Goal: Task Accomplishment & Management: Use online tool/utility

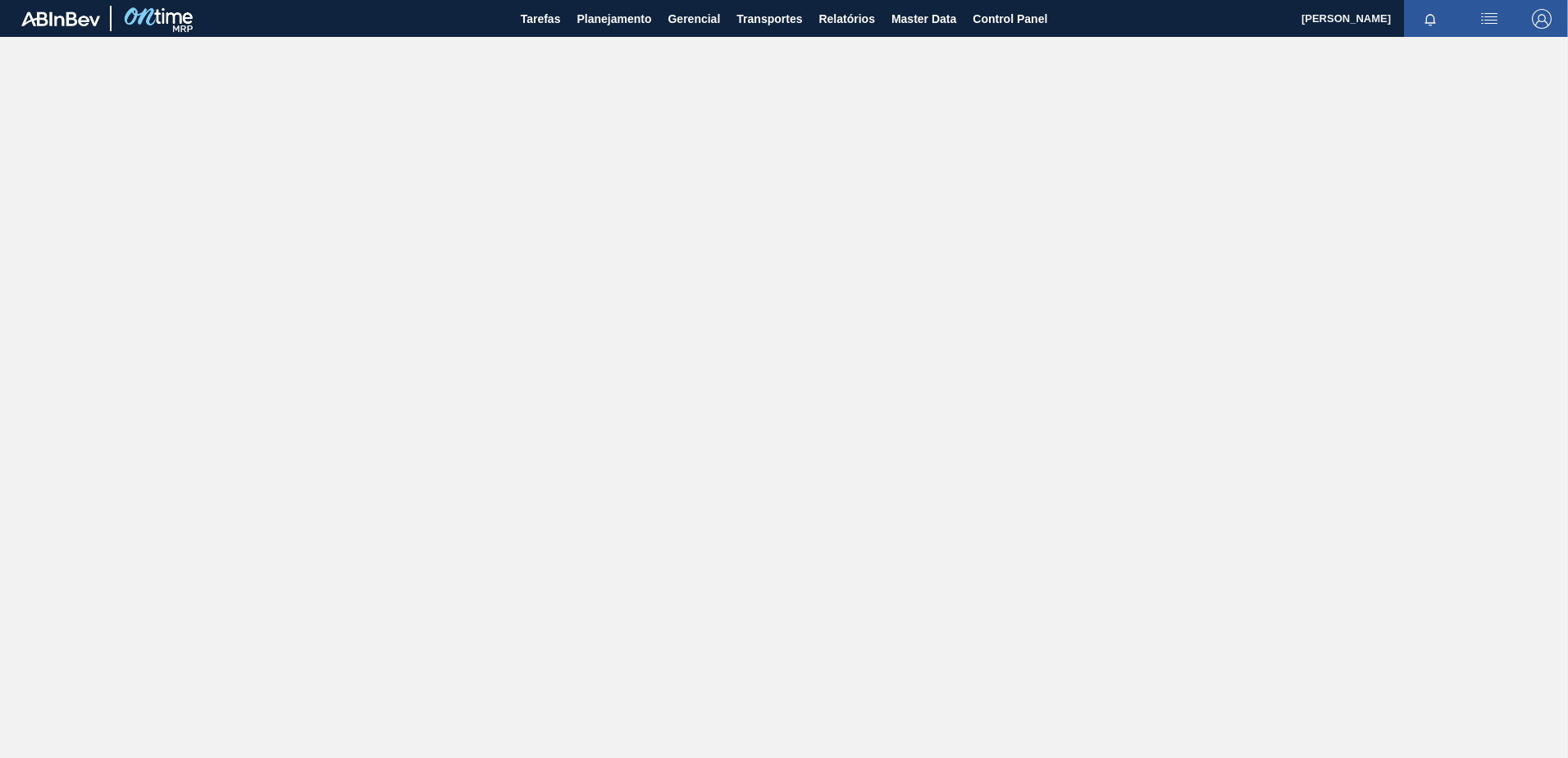
click at [1540, 20] on img "button" at bounding box center [1542, 19] width 20 height 20
click at [1434, 215] on li "Sair" at bounding box center [1475, 205] width 156 height 29
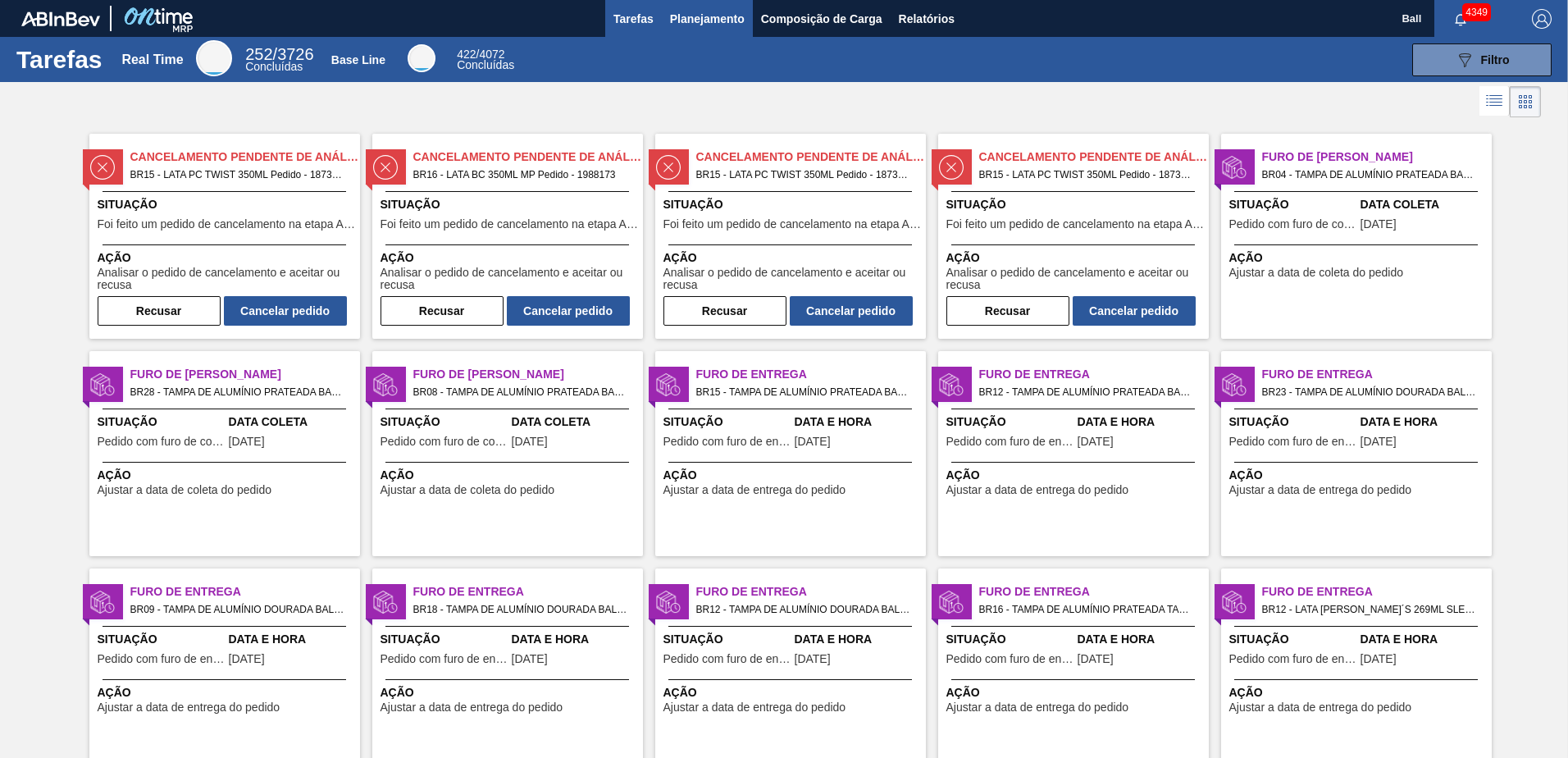
click at [701, 23] on span "Planejamento" at bounding box center [707, 19] width 74 height 20
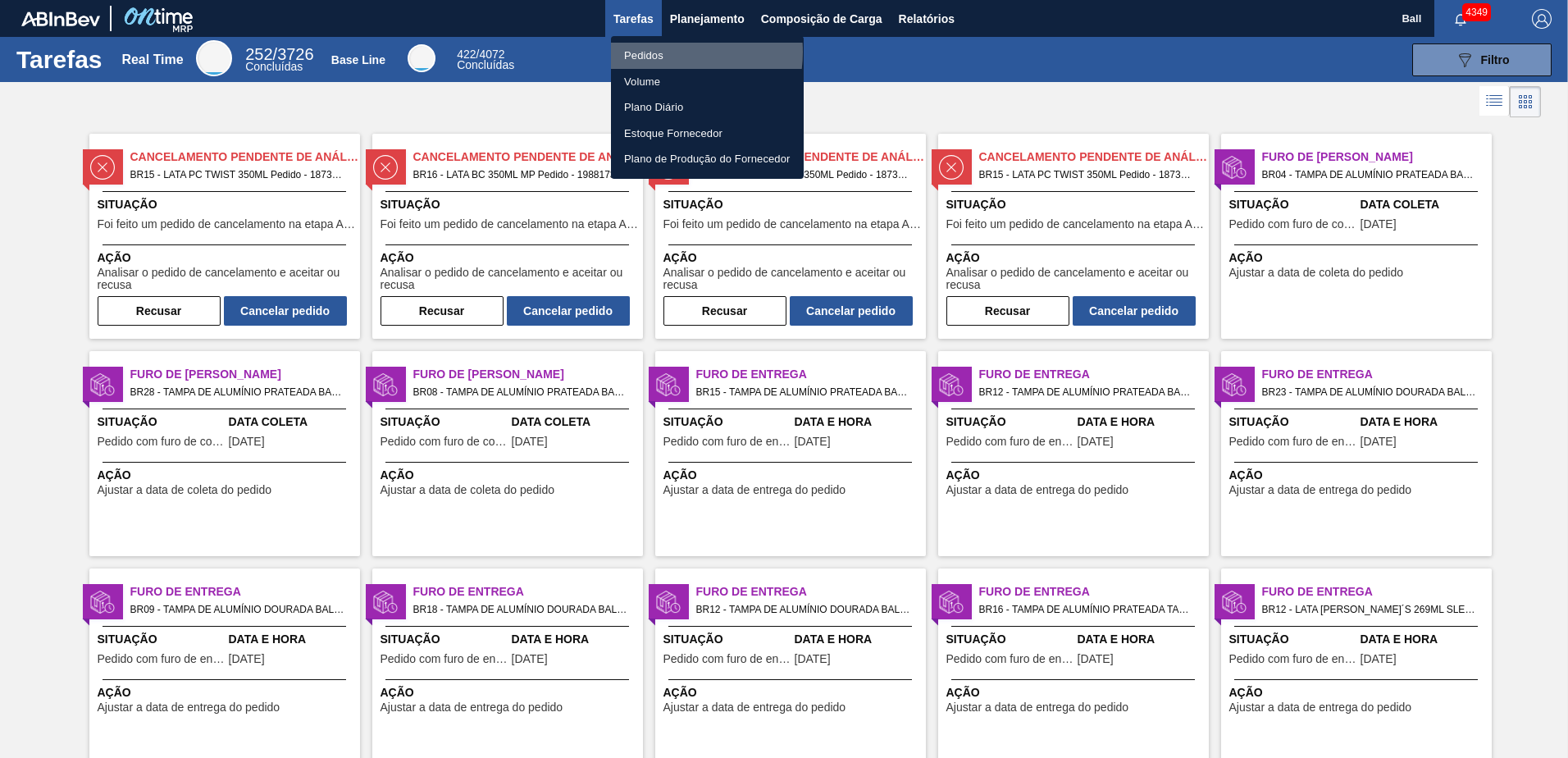
click at [662, 52] on li "Pedidos" at bounding box center [707, 55] width 193 height 26
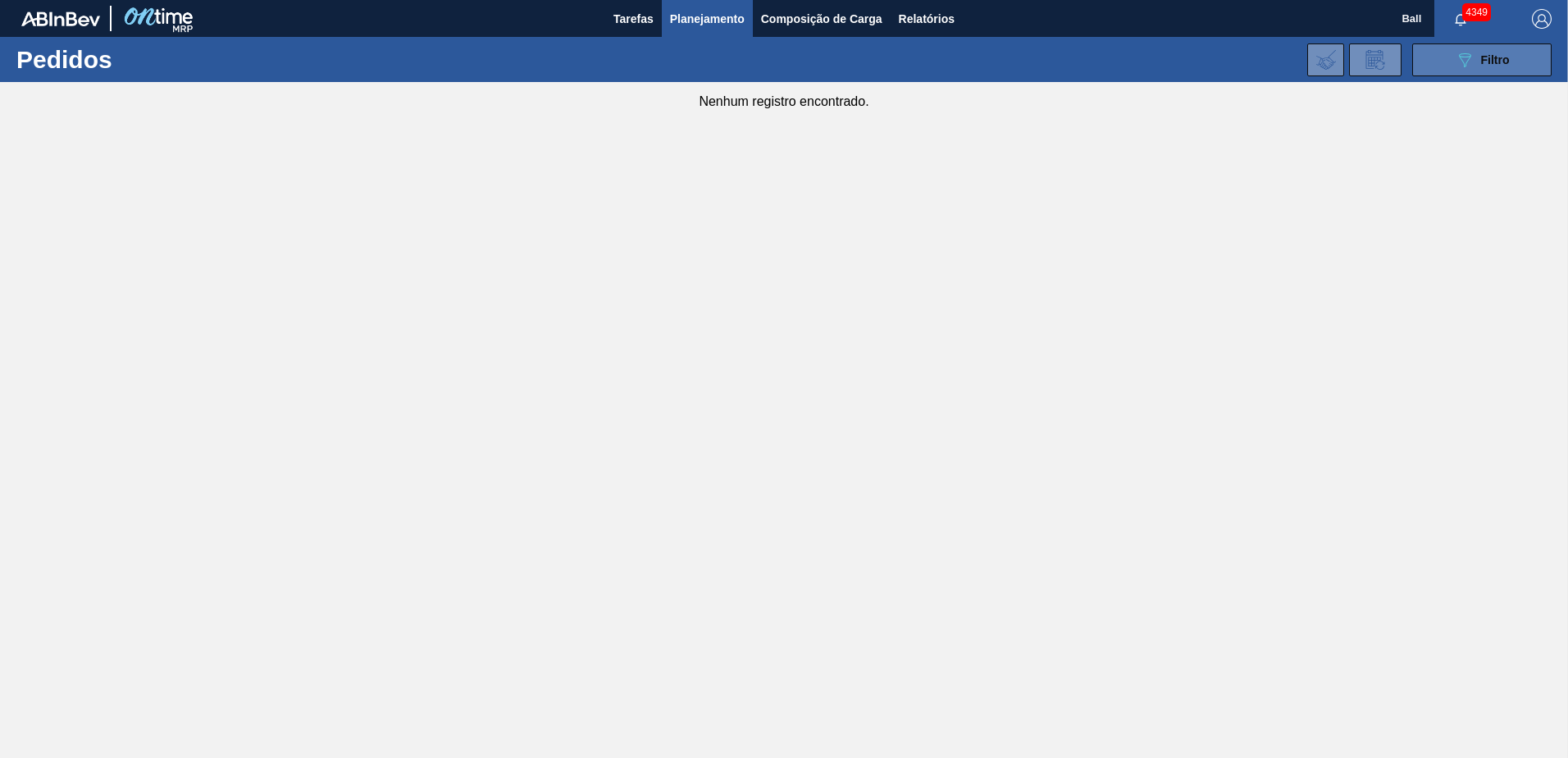
click at [1481, 63] on span "Filtro" at bounding box center [1495, 60] width 28 height 13
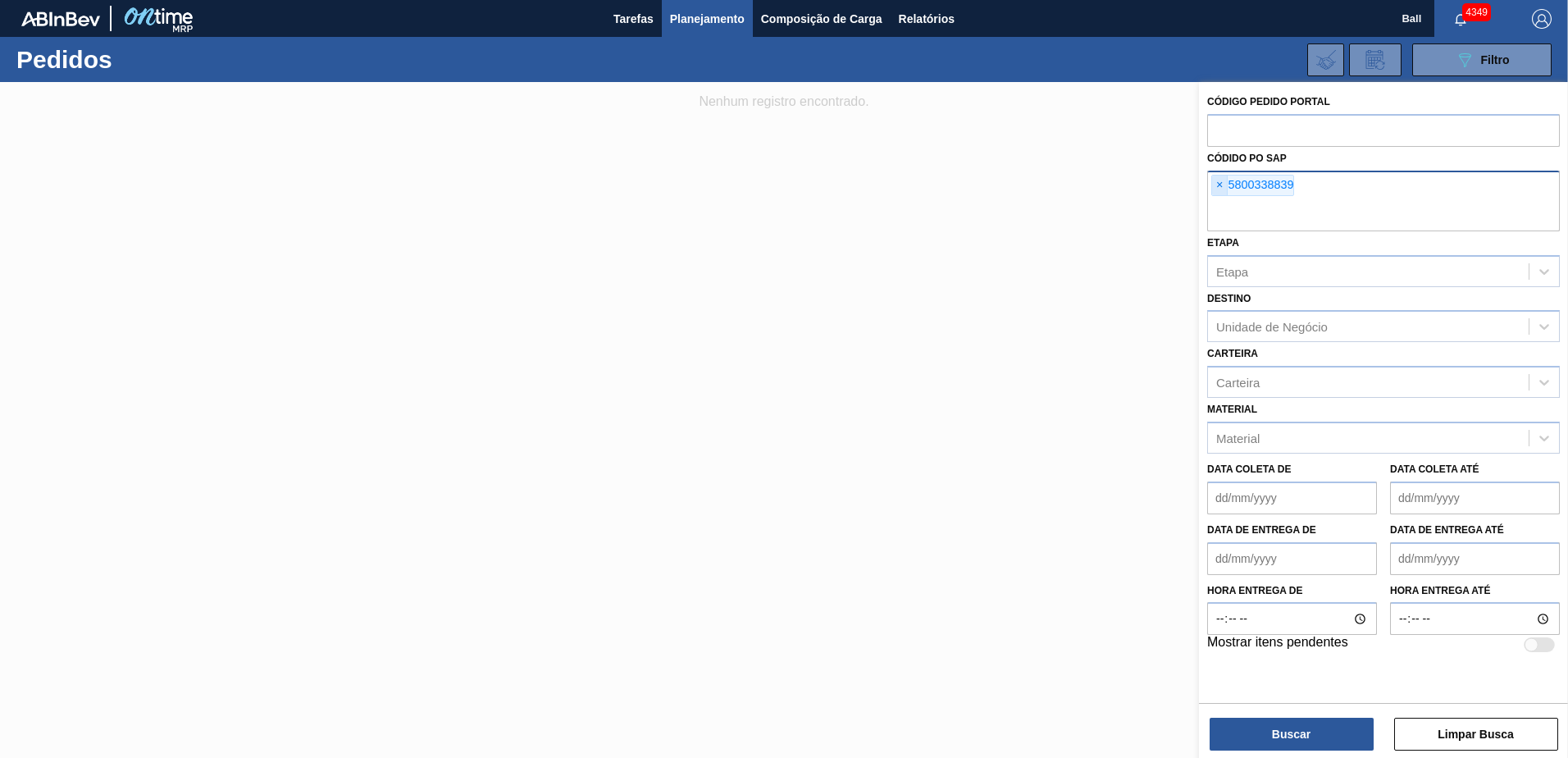
click at [1216, 184] on span "×" at bounding box center [1220, 185] width 16 height 20
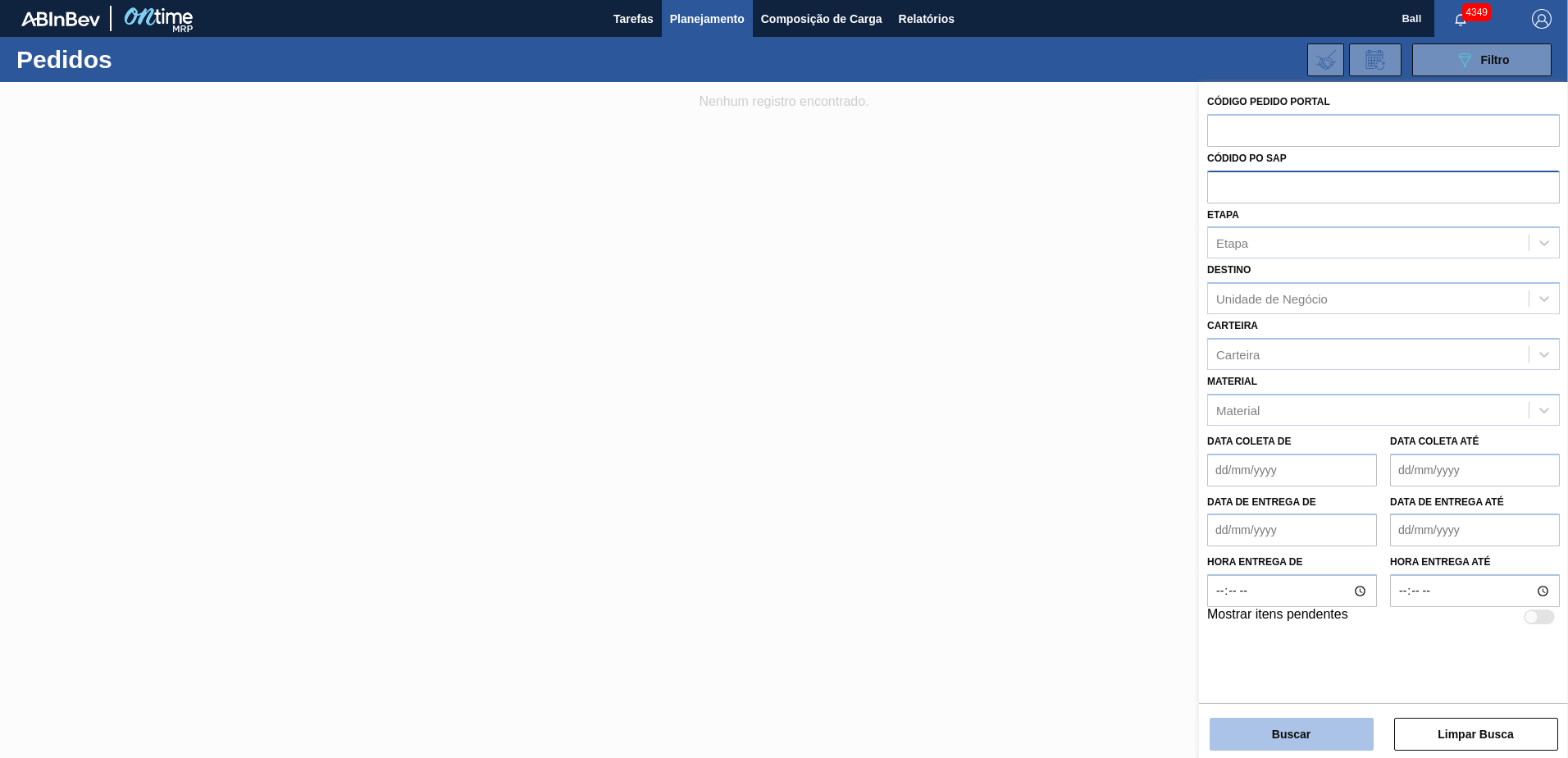
click at [1224, 730] on button "Buscar" at bounding box center [1292, 733] width 164 height 33
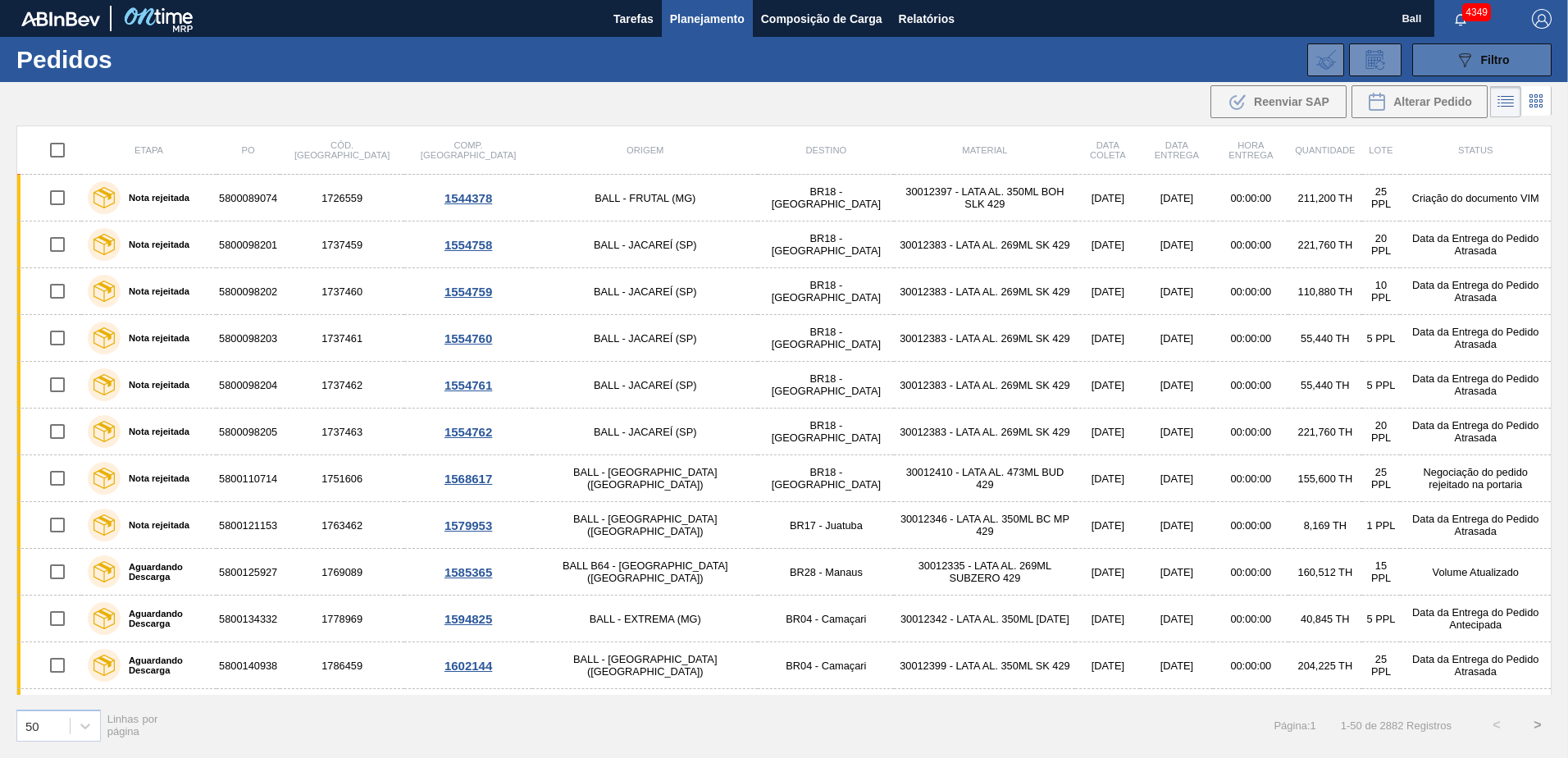
click at [1447, 53] on button "089F7B8B-B2A5-4AFE-B5C0-19BA573D28AC Filtro" at bounding box center [1481, 59] width 139 height 33
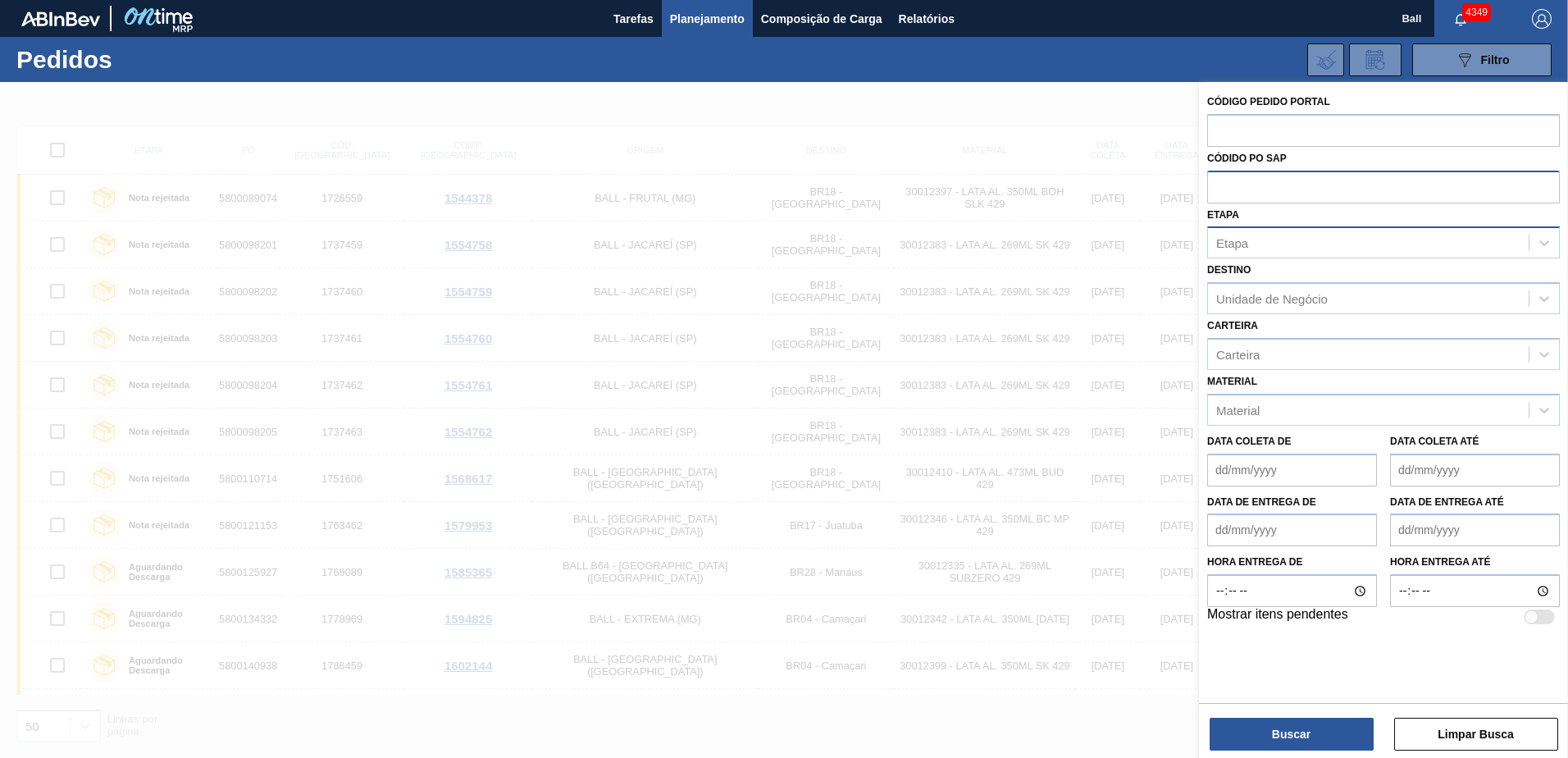
click at [1286, 238] on div "Etapa" at bounding box center [1368, 243] width 321 height 23
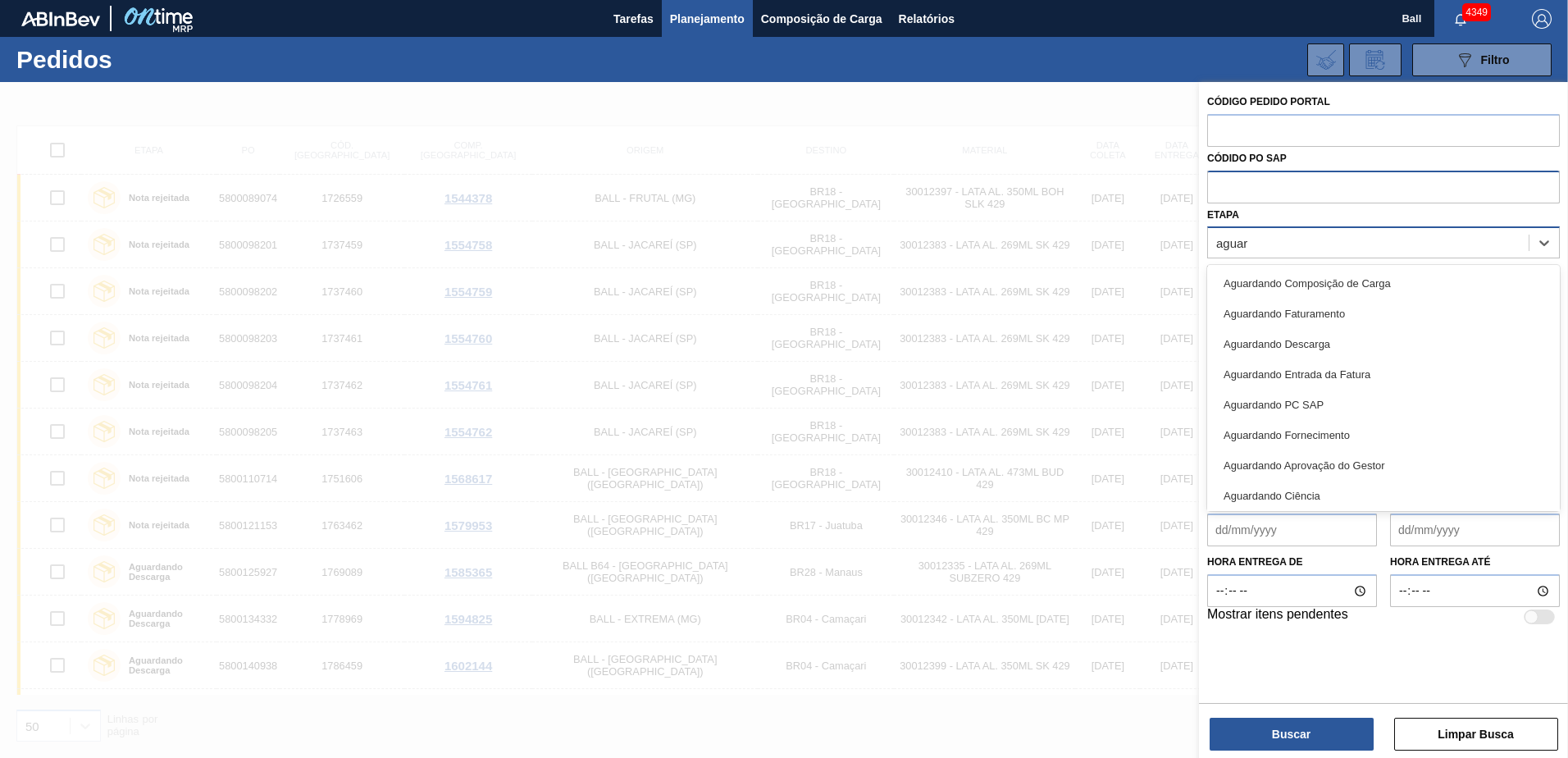
type input "aguard"
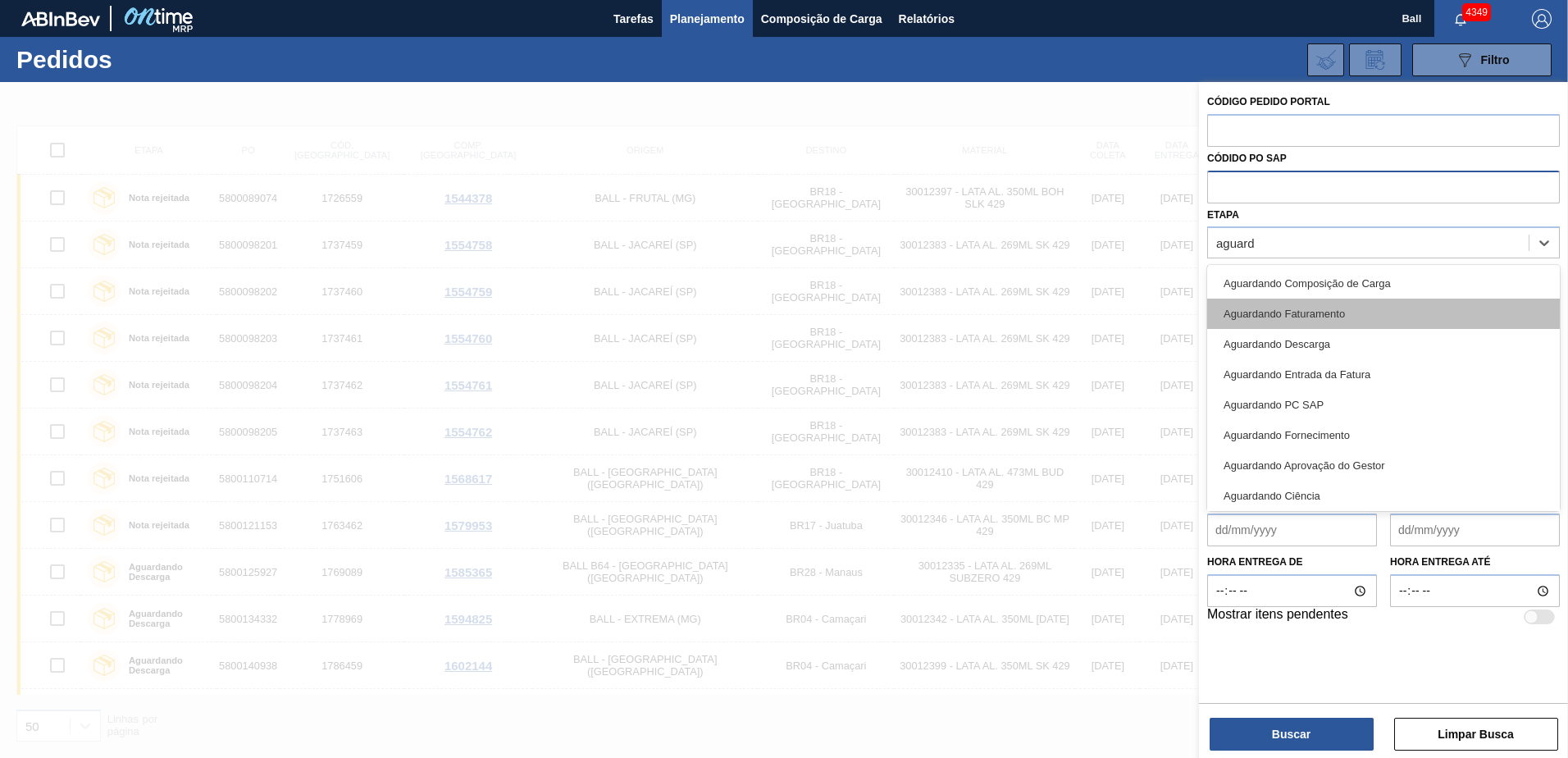
click at [1282, 306] on div "Aguardando Faturamento" at bounding box center [1383, 314] width 352 height 30
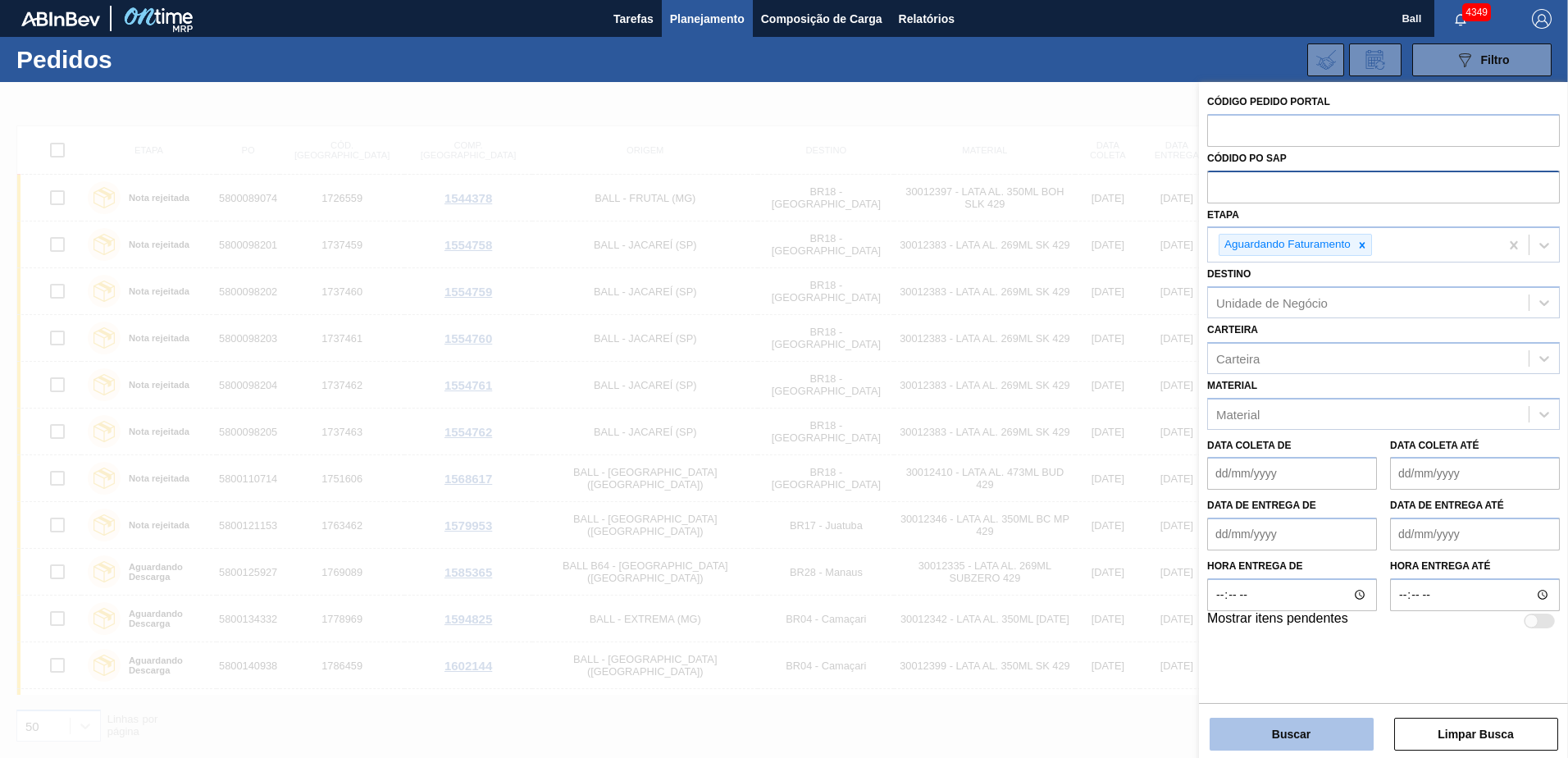
click at [1260, 740] on button "Buscar" at bounding box center [1292, 733] width 164 height 33
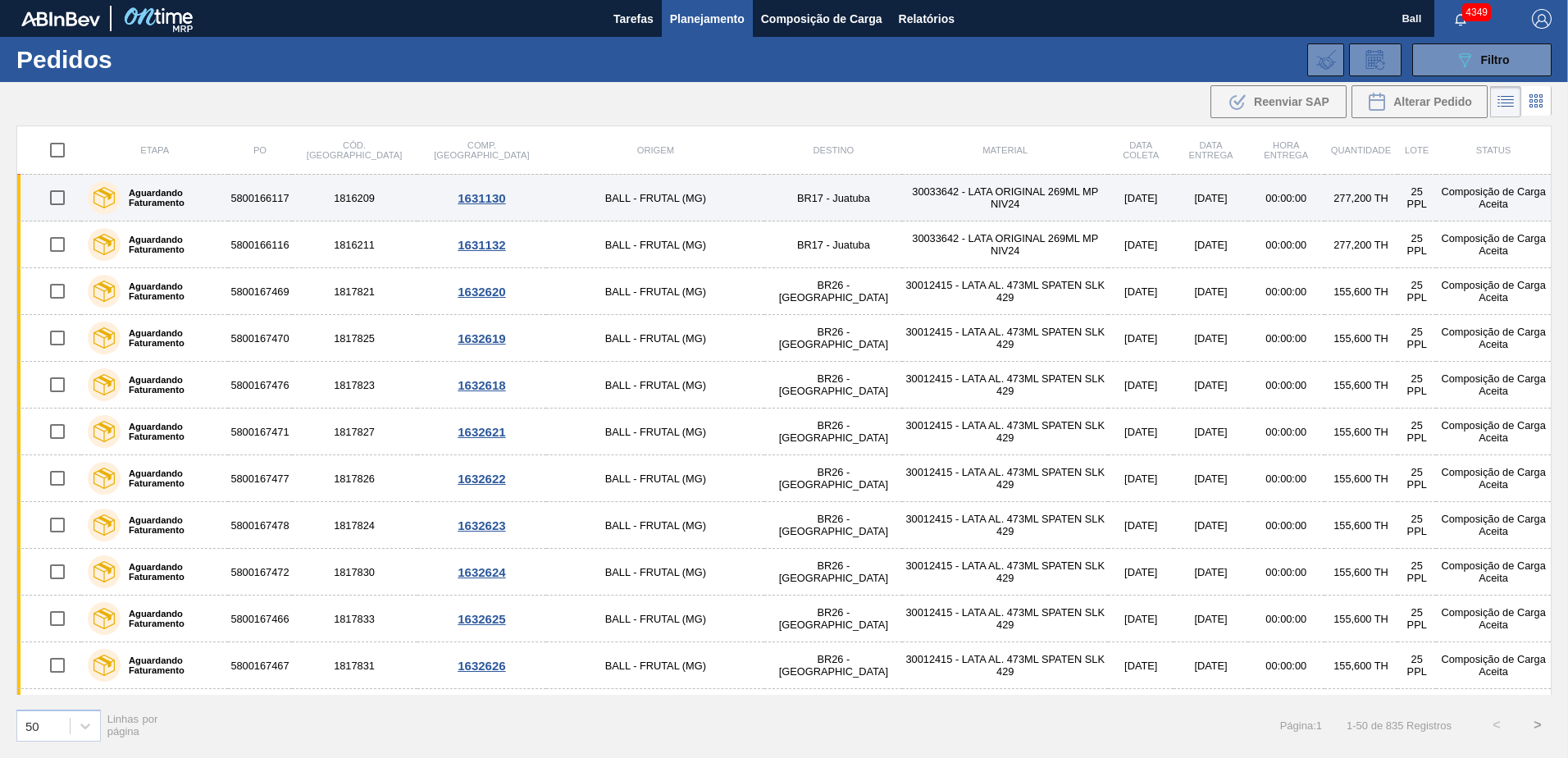
click at [61, 197] on input "checkbox" at bounding box center [57, 197] width 34 height 34
checkbox input "true"
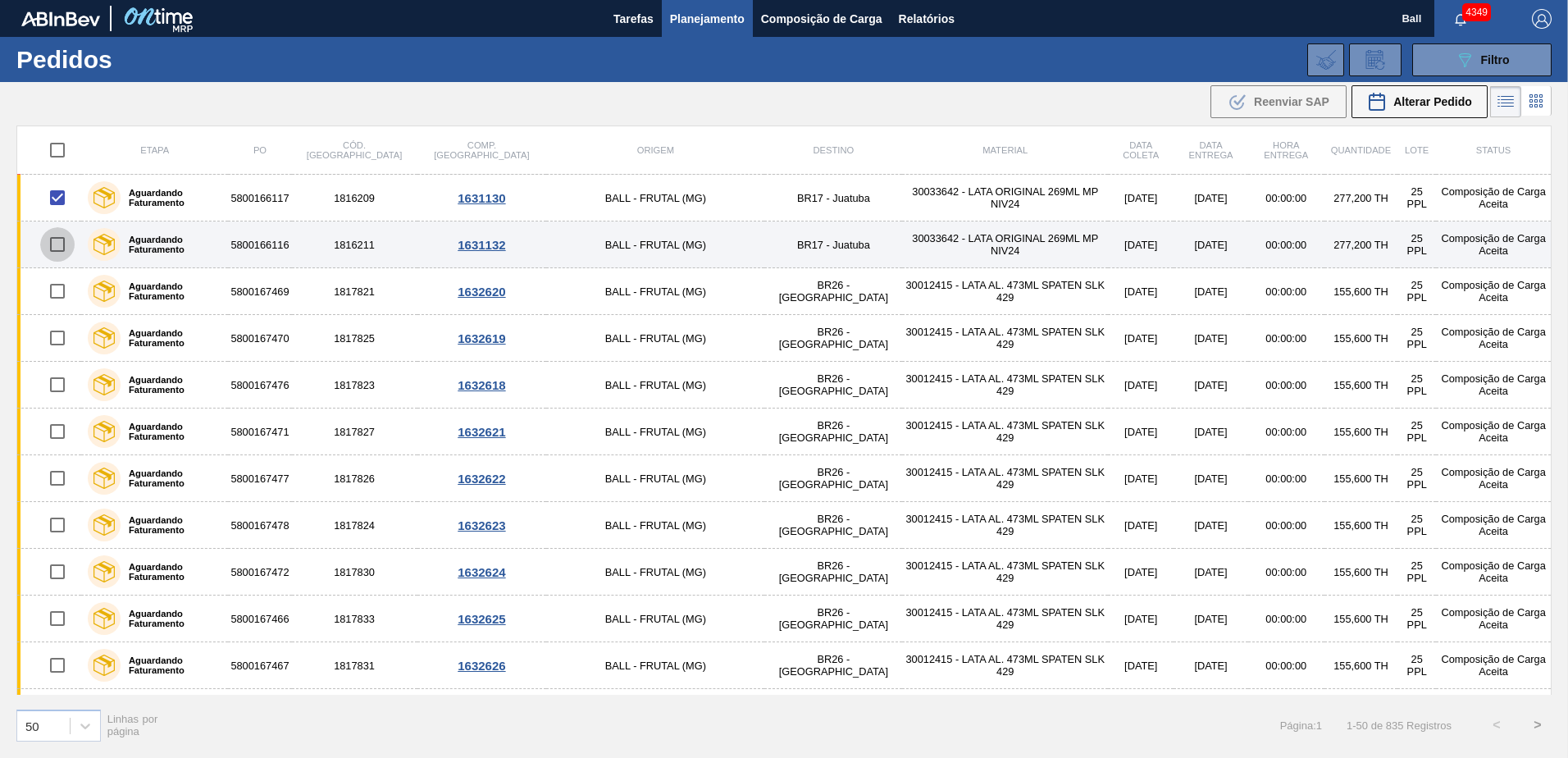
click at [60, 232] on input "checkbox" at bounding box center [57, 244] width 34 height 34
checkbox input "true"
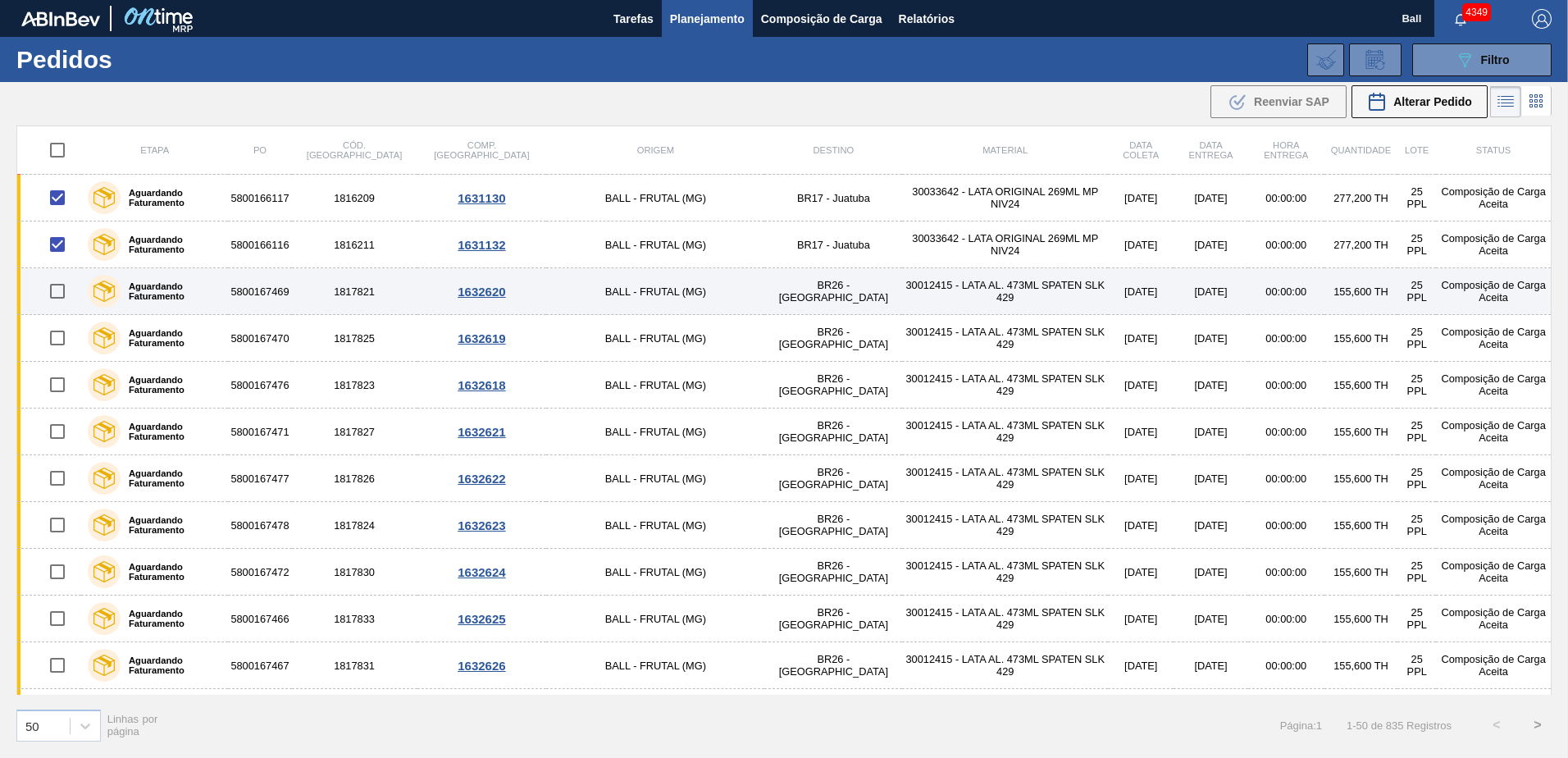
click at [63, 296] on input "checkbox" at bounding box center [57, 291] width 34 height 34
checkbox input "true"
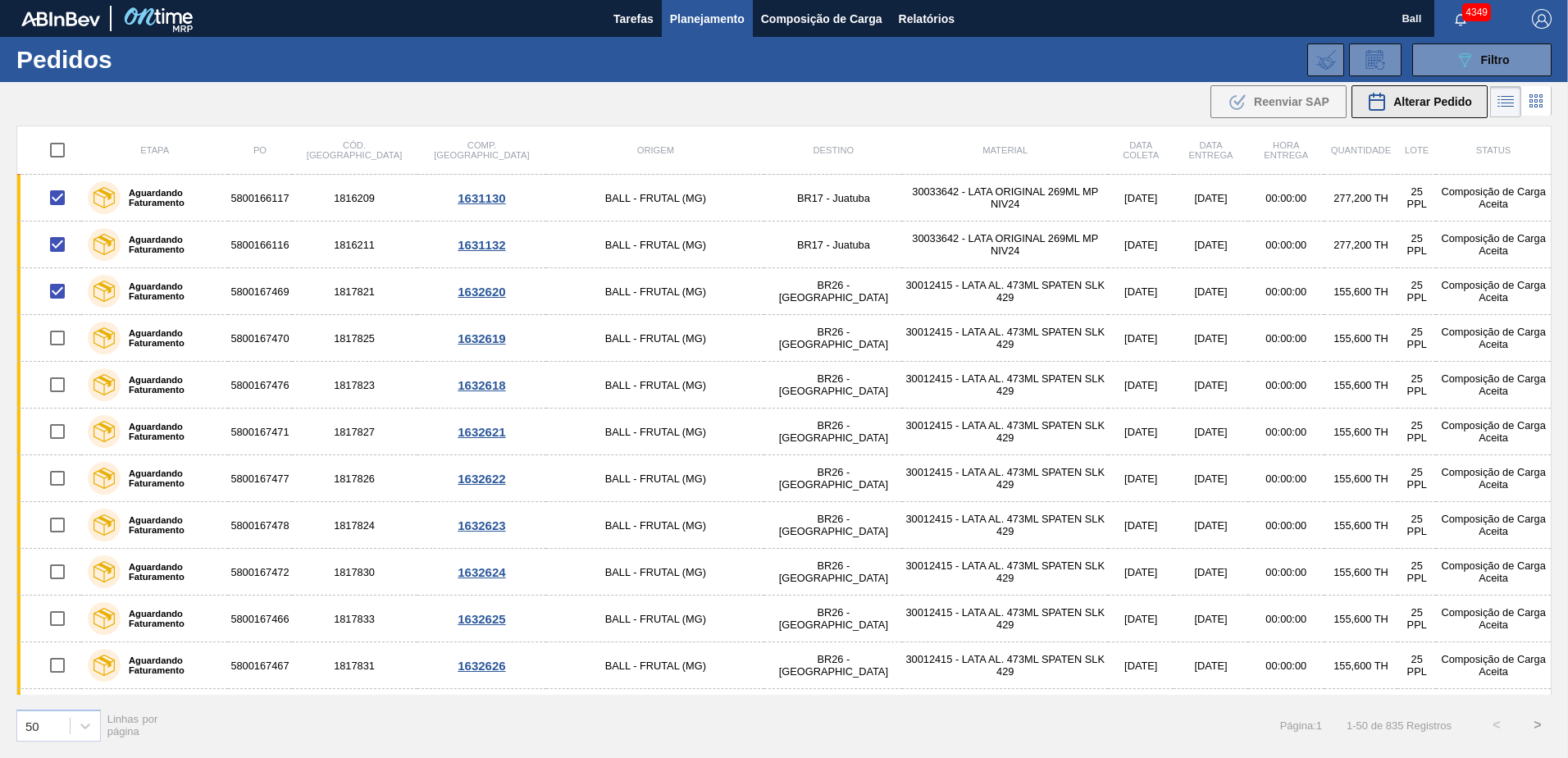
click at [1409, 102] on span "Alterar Pedido" at bounding box center [1433, 102] width 78 height 13
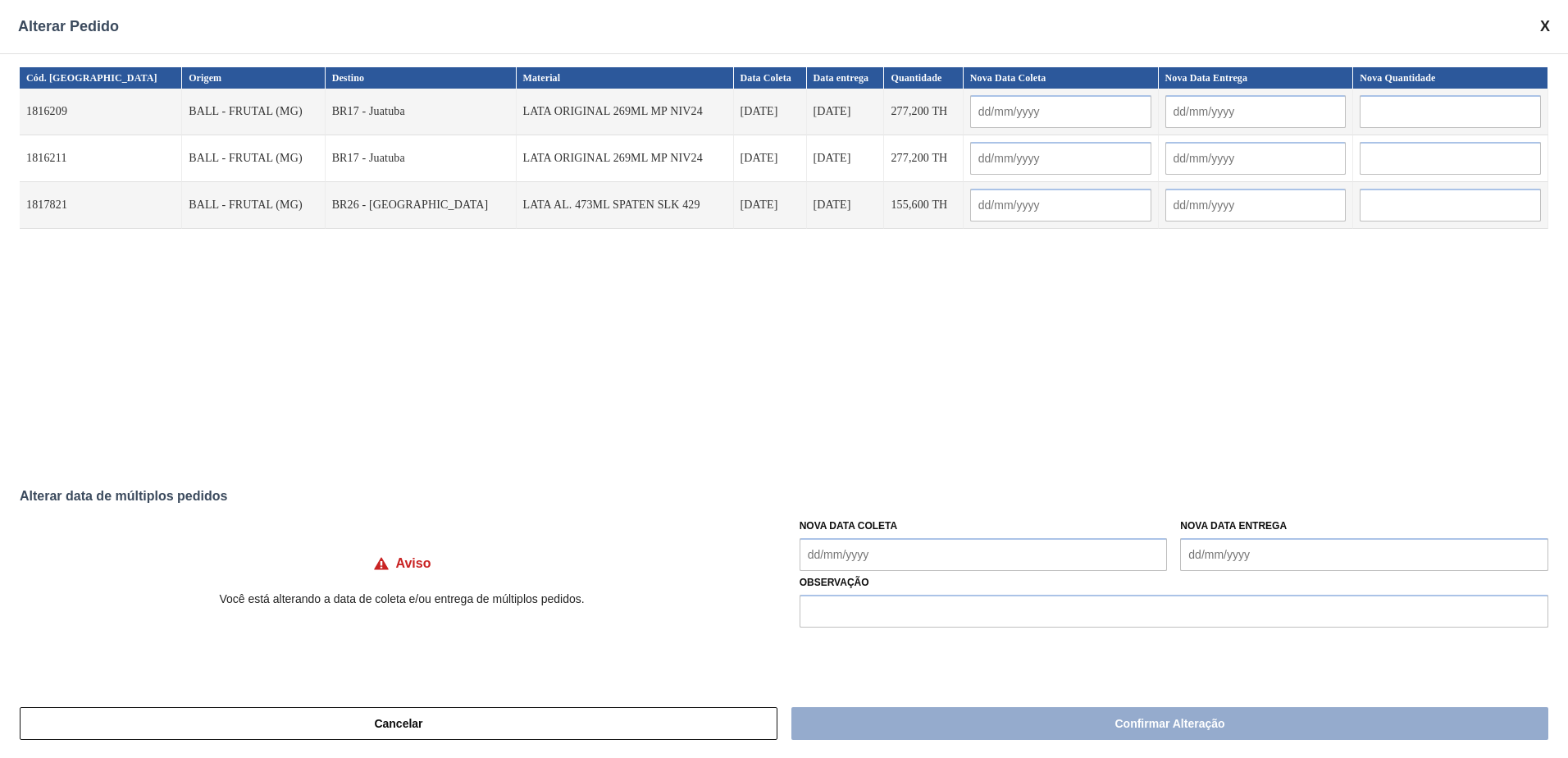
click at [1545, 747] on div "Cancelar Confirmar Alteração" at bounding box center [784, 723] width 1568 height 69
click at [1552, 23] on div "Alterar Pedido" at bounding box center [784, 27] width 1568 height 53
click at [1547, 27] on span at bounding box center [1545, 27] width 10 height 18
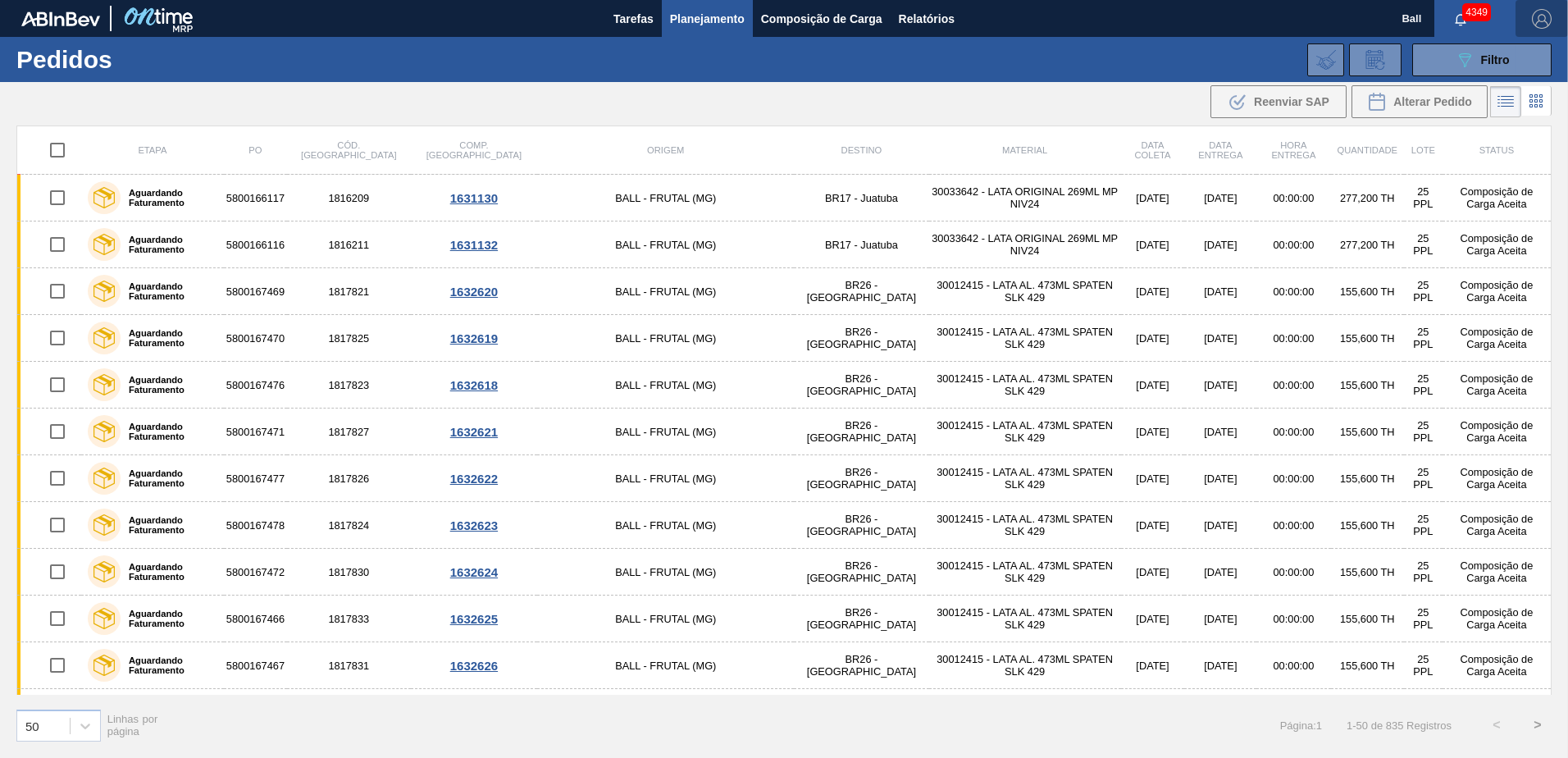
click at [1551, 19] on span "button" at bounding box center [1541, 19] width 39 height 20
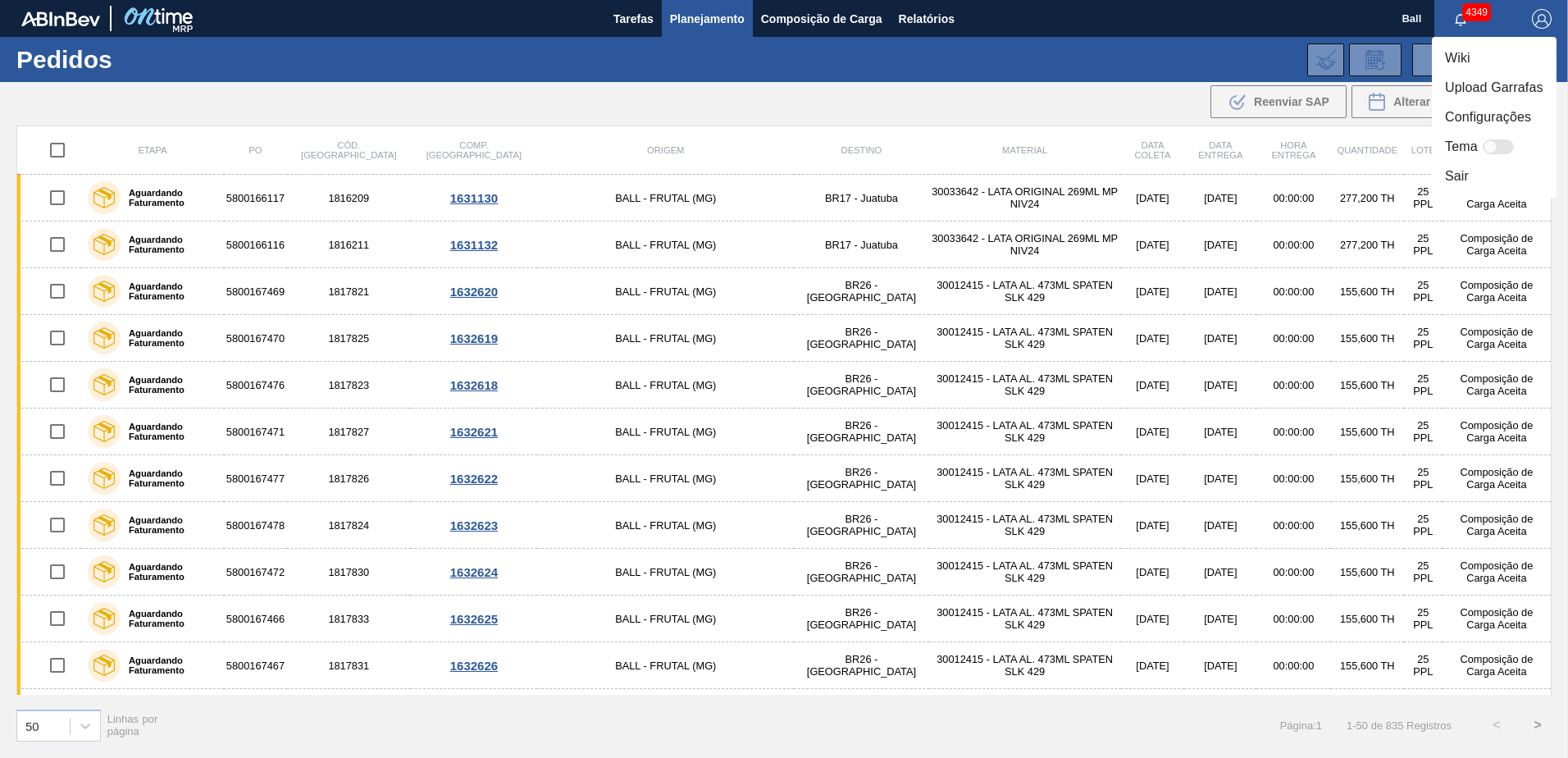
click at [1494, 169] on li "Sair" at bounding box center [1494, 176] width 124 height 29
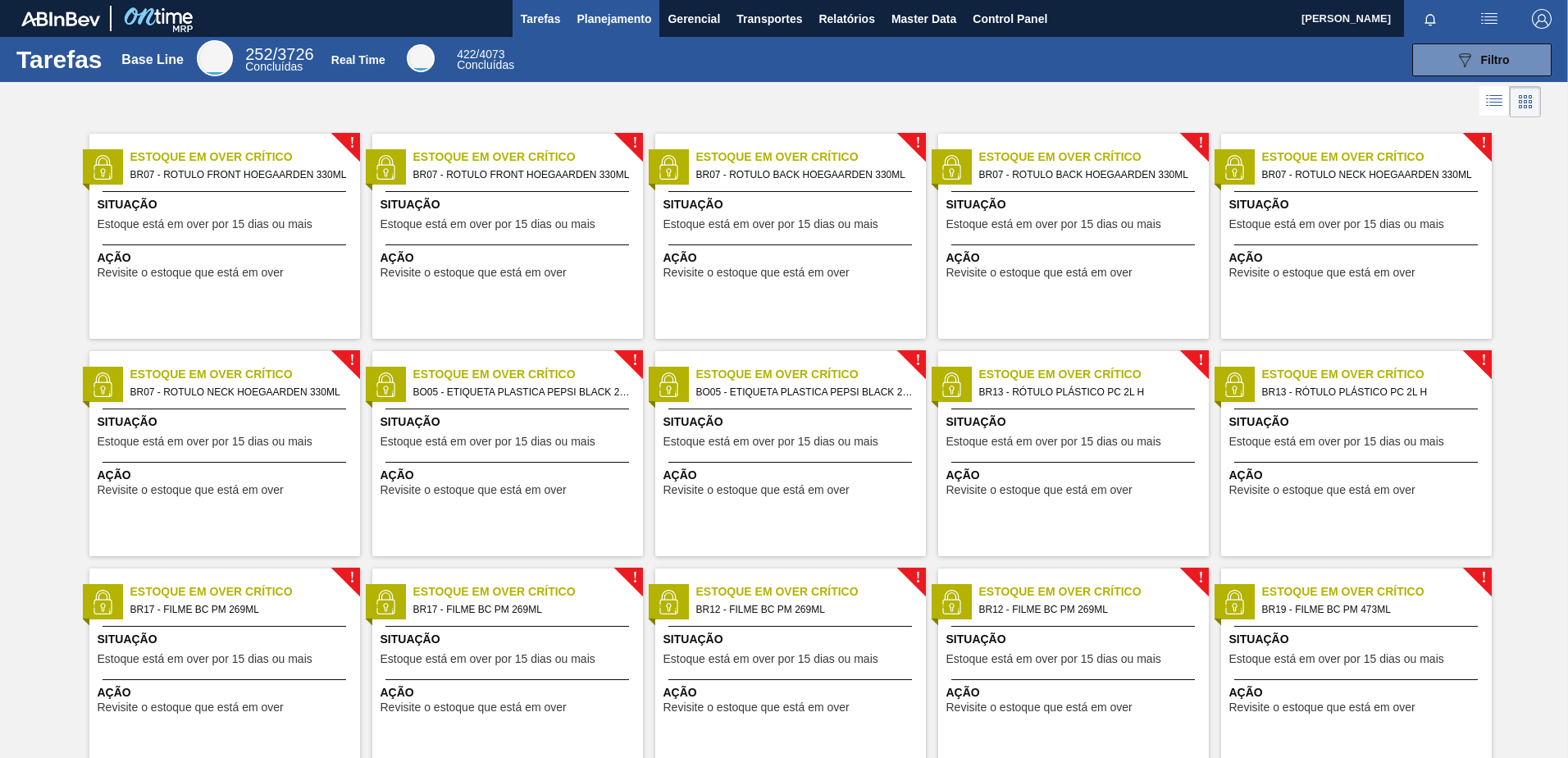
click at [615, 13] on span "Planejamento" at bounding box center [614, 19] width 74 height 20
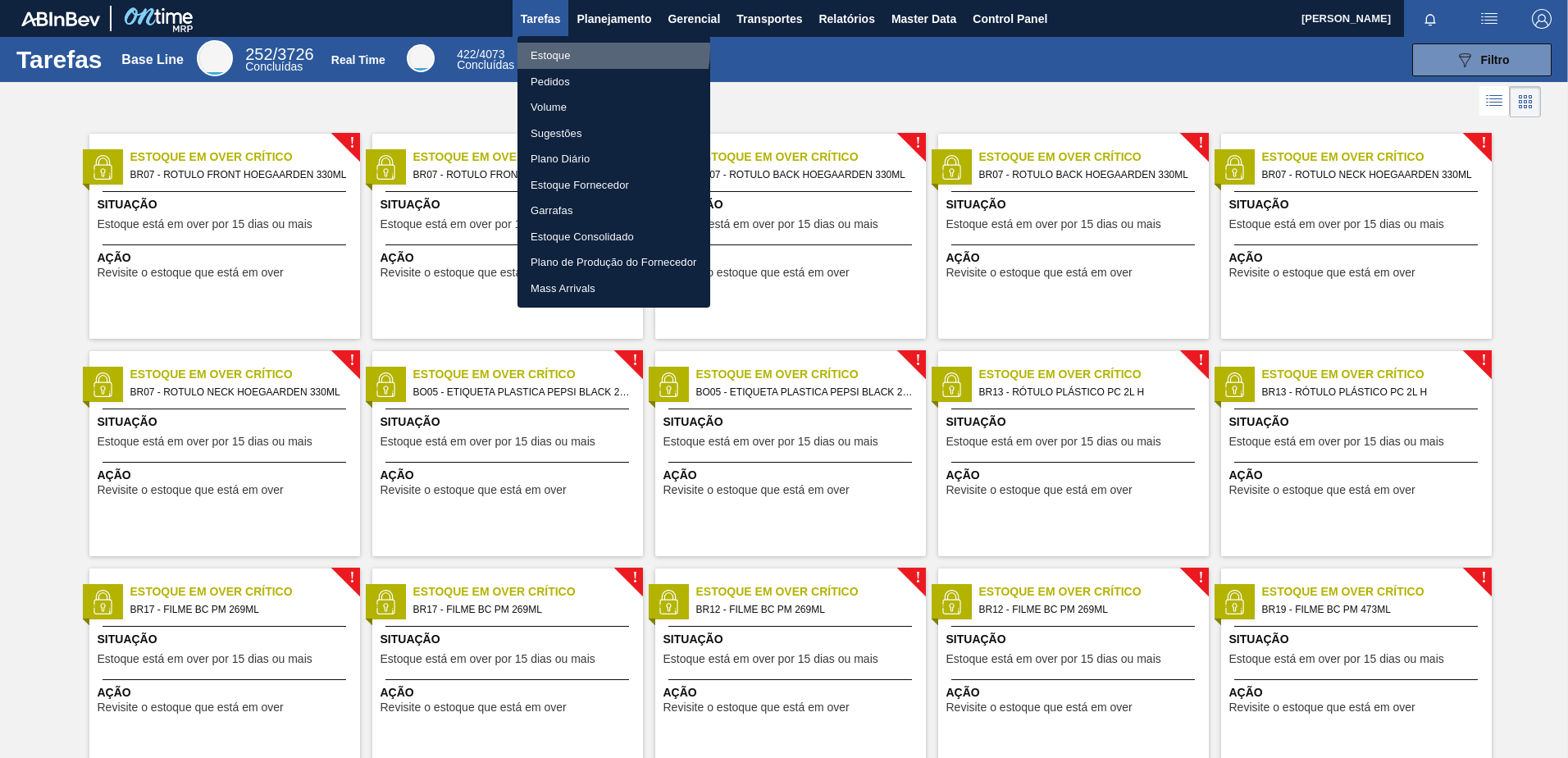
click at [582, 48] on li "Estoque" at bounding box center [614, 55] width 193 height 26
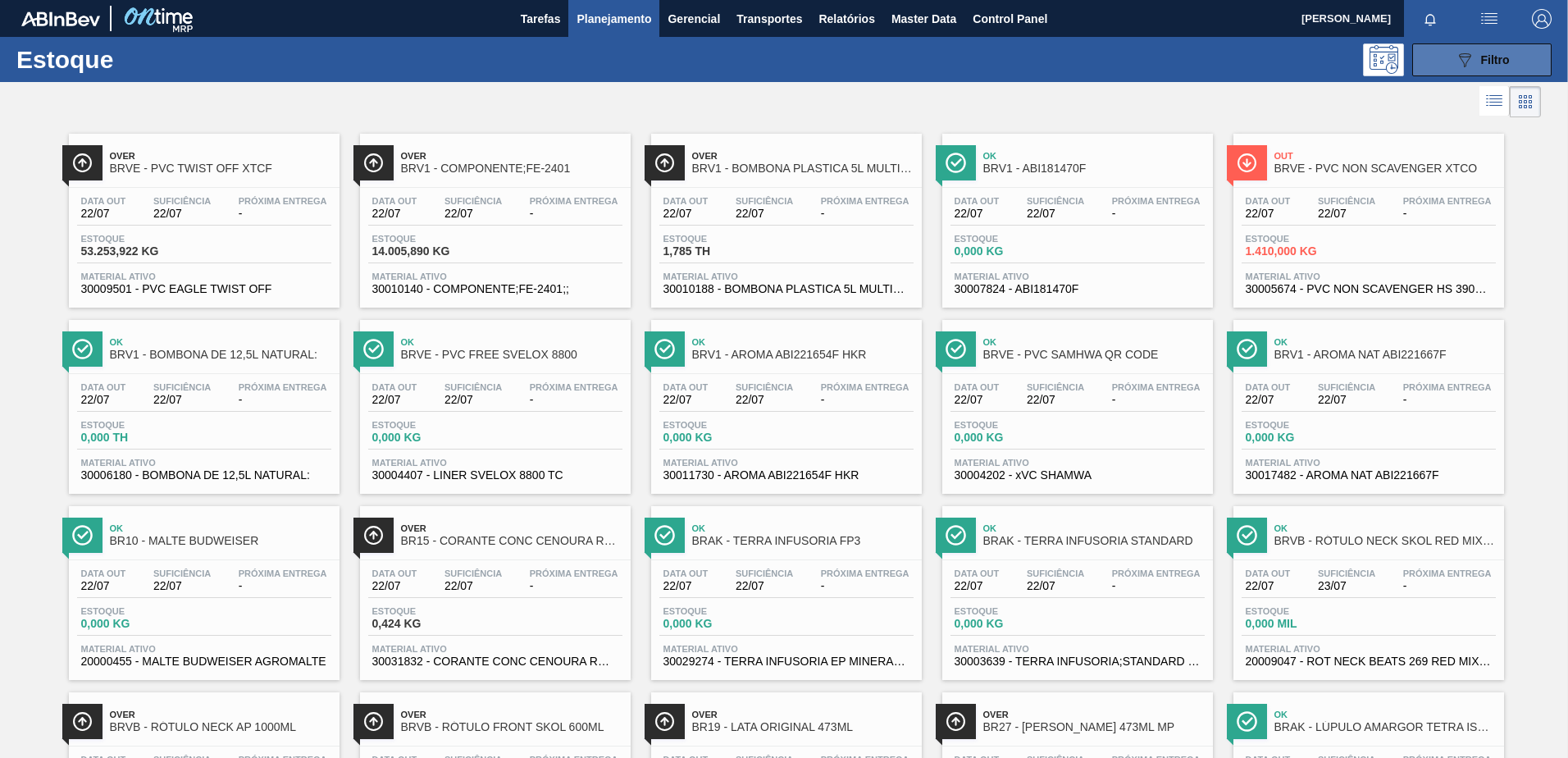
click at [1443, 52] on button "089F7B8B-B2A5-4AFE-B5C0-19BA573D28AC Filtro" at bounding box center [1481, 59] width 139 height 33
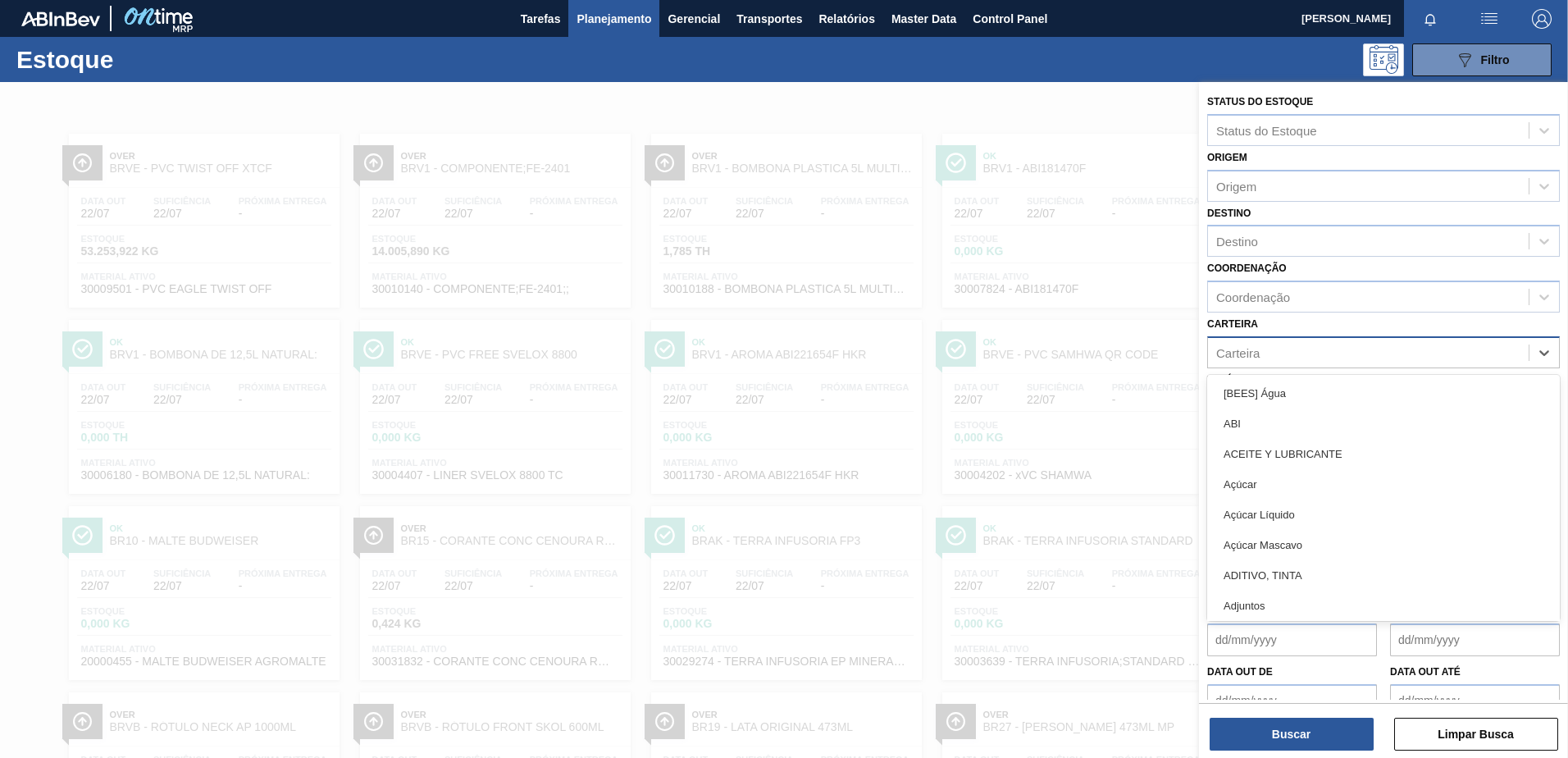
click at [1239, 353] on div "Carteira" at bounding box center [1238, 352] width 43 height 14
type input "lata"
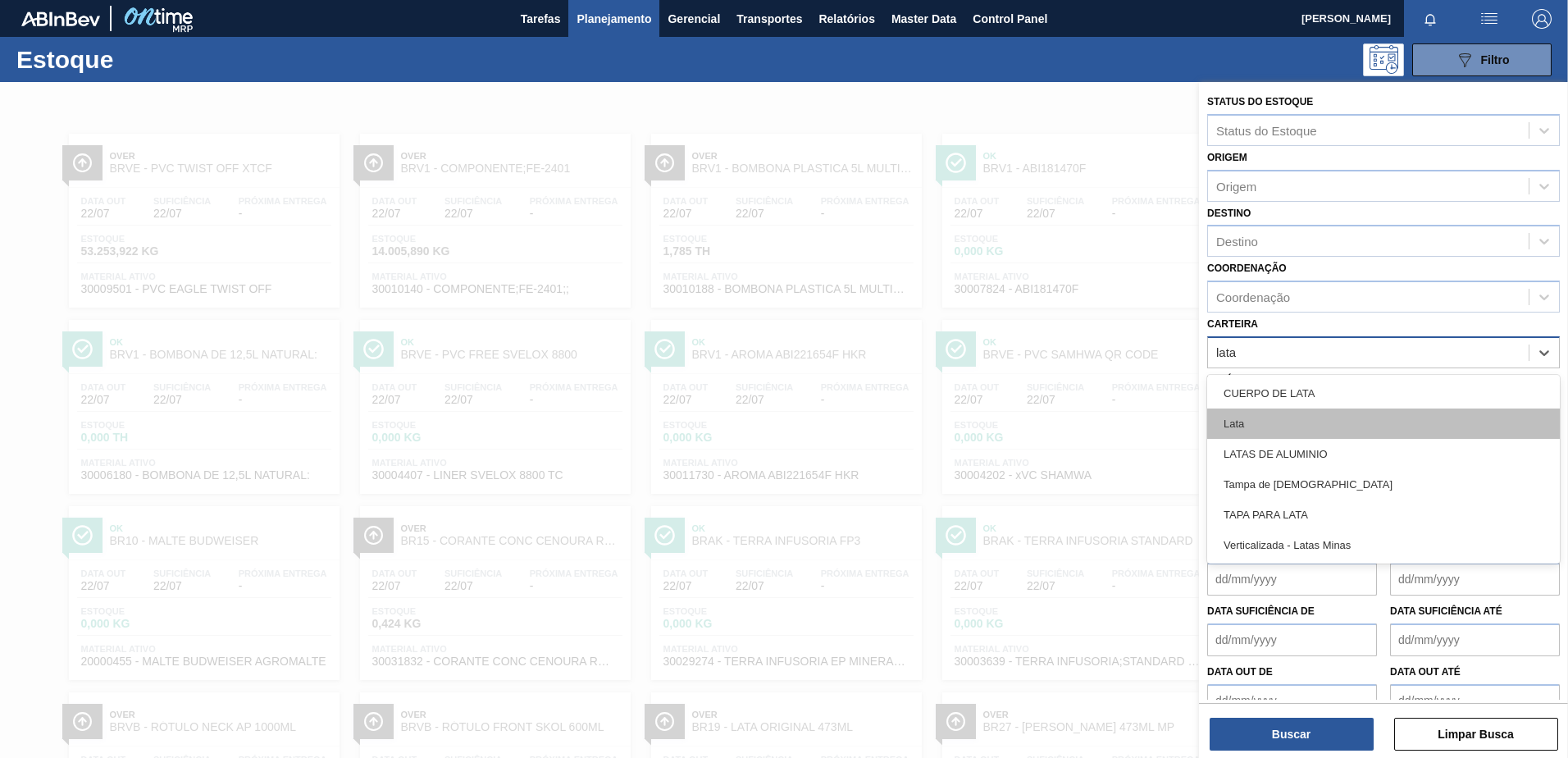
click at [1257, 421] on div "Lata" at bounding box center [1383, 423] width 352 height 30
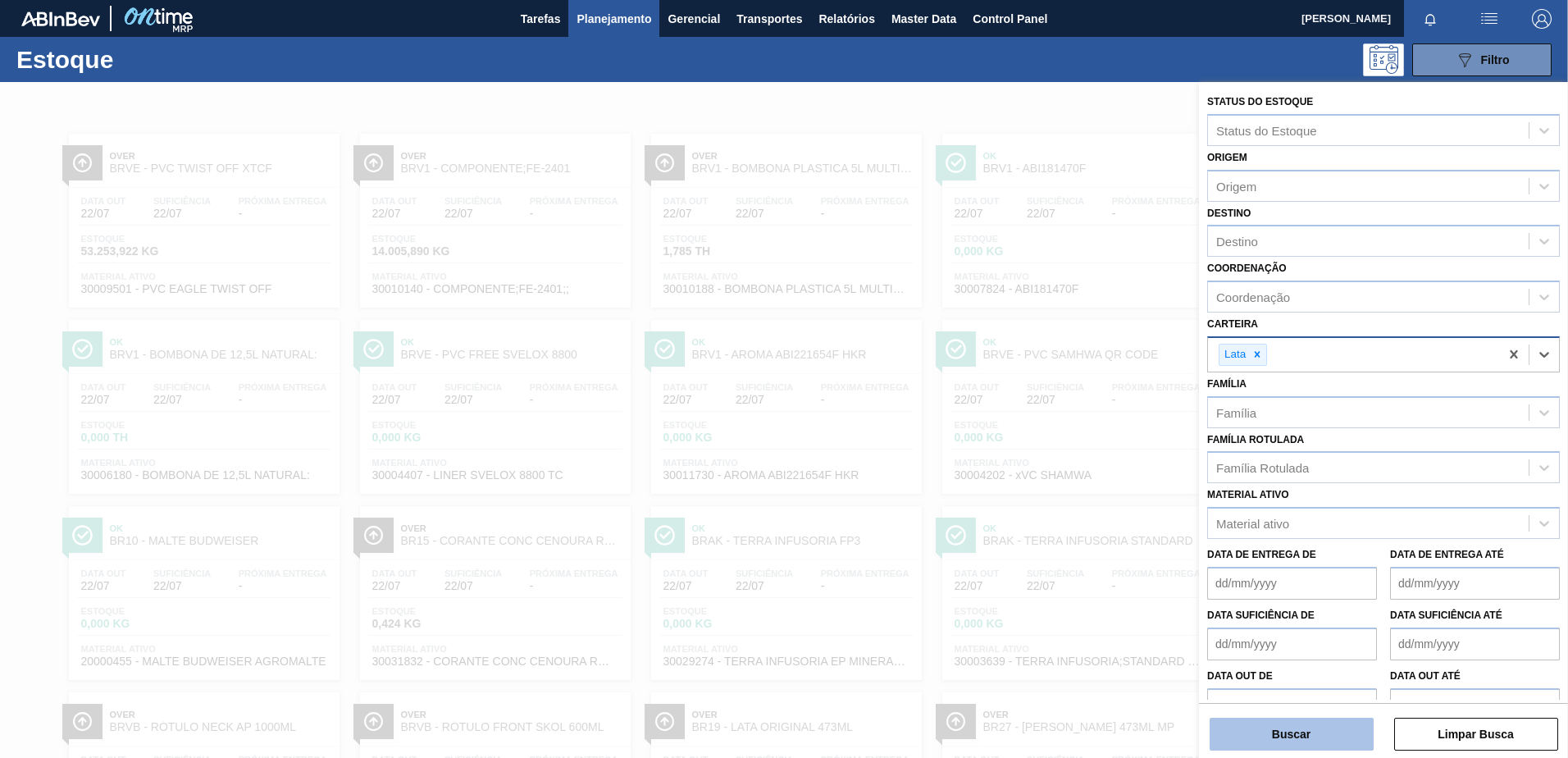
click at [1272, 728] on button "Buscar" at bounding box center [1292, 733] width 164 height 33
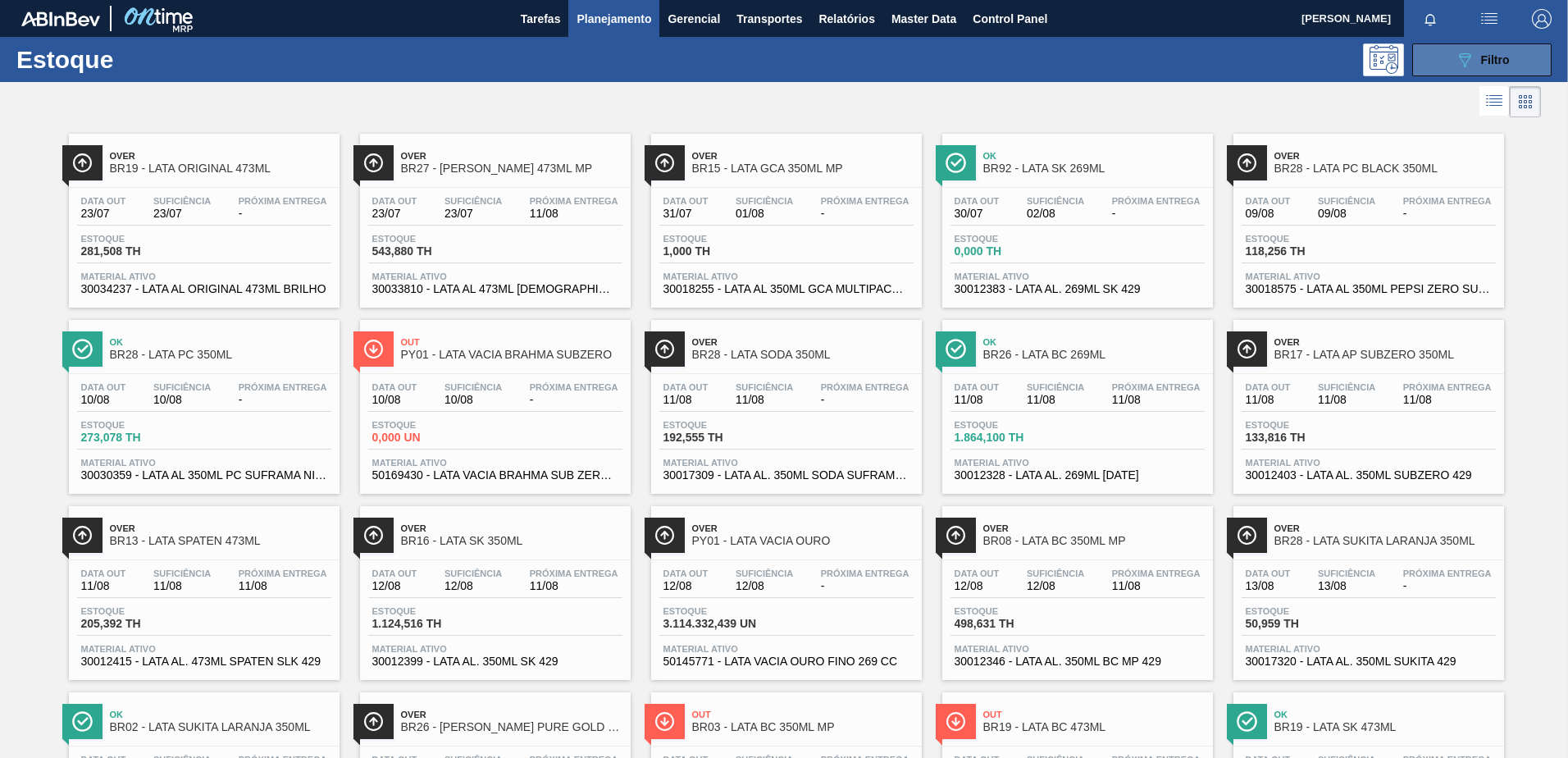
click at [1492, 59] on span "Filtro" at bounding box center [1495, 60] width 28 height 13
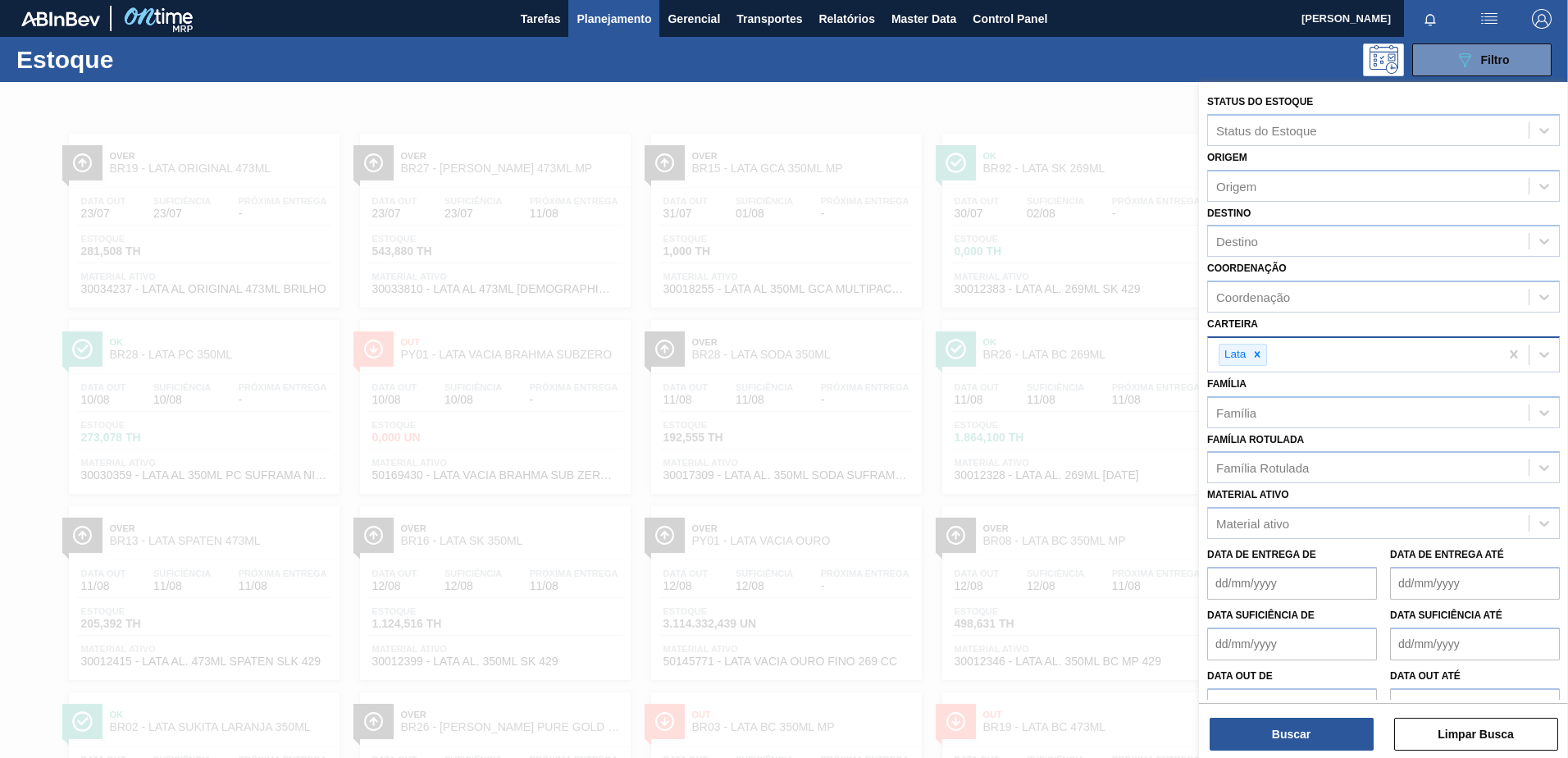
click at [1061, 100] on div at bounding box center [784, 461] width 1568 height 758
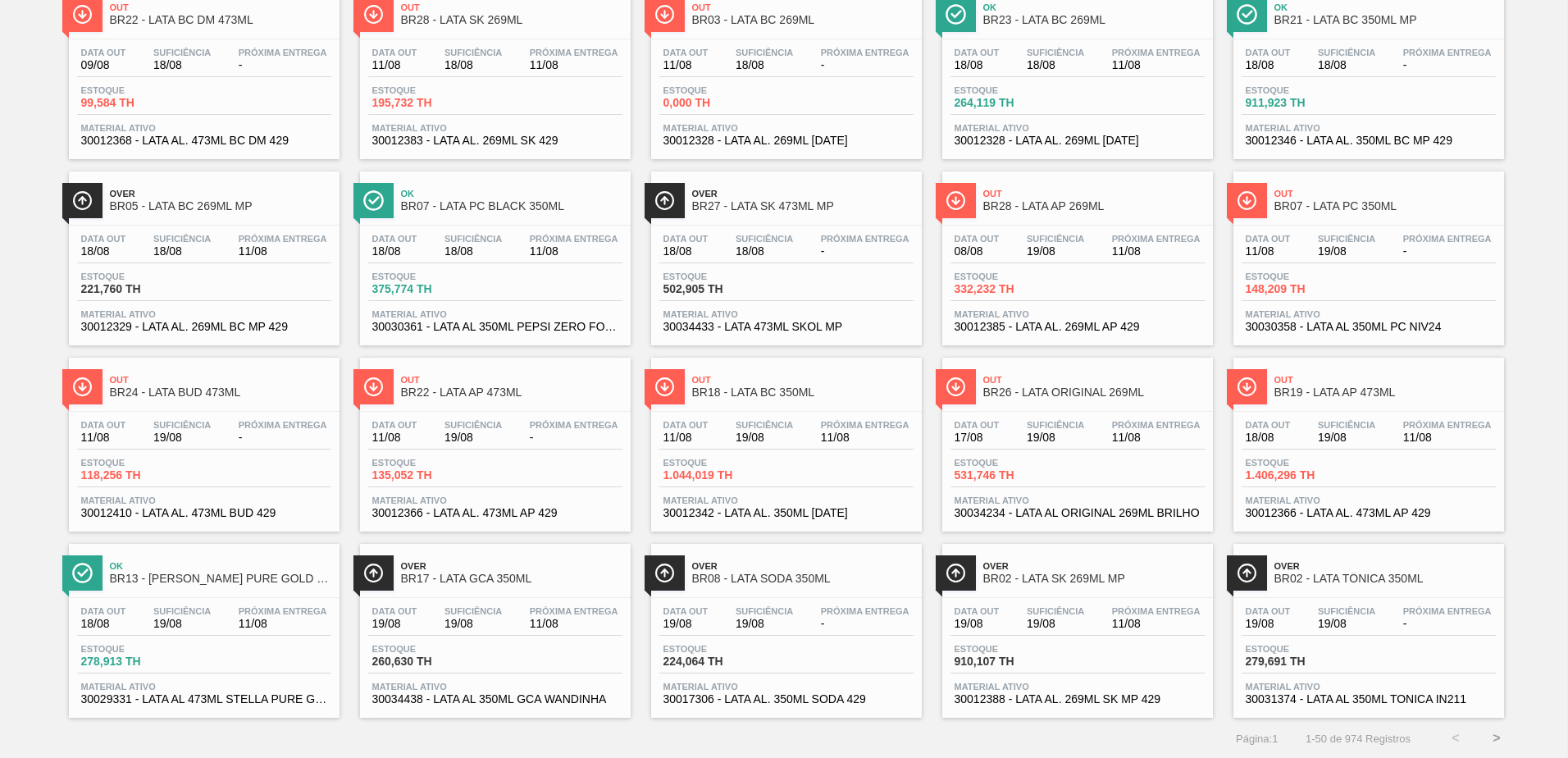
scroll to position [1266, 0]
click at [523, 390] on span "BR22 - LATA AP 473ML" at bounding box center [511, 392] width 221 height 13
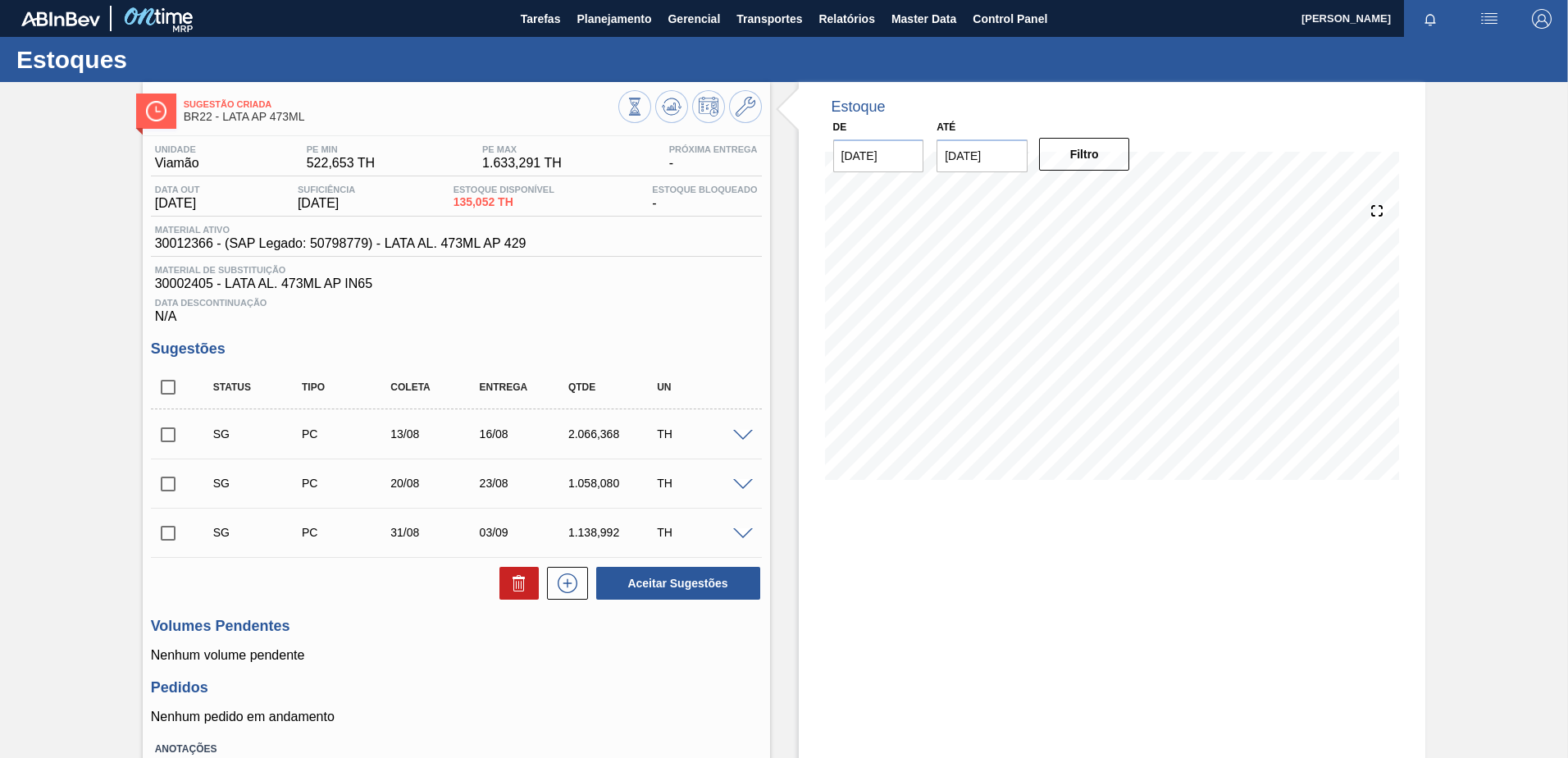
scroll to position [82, 0]
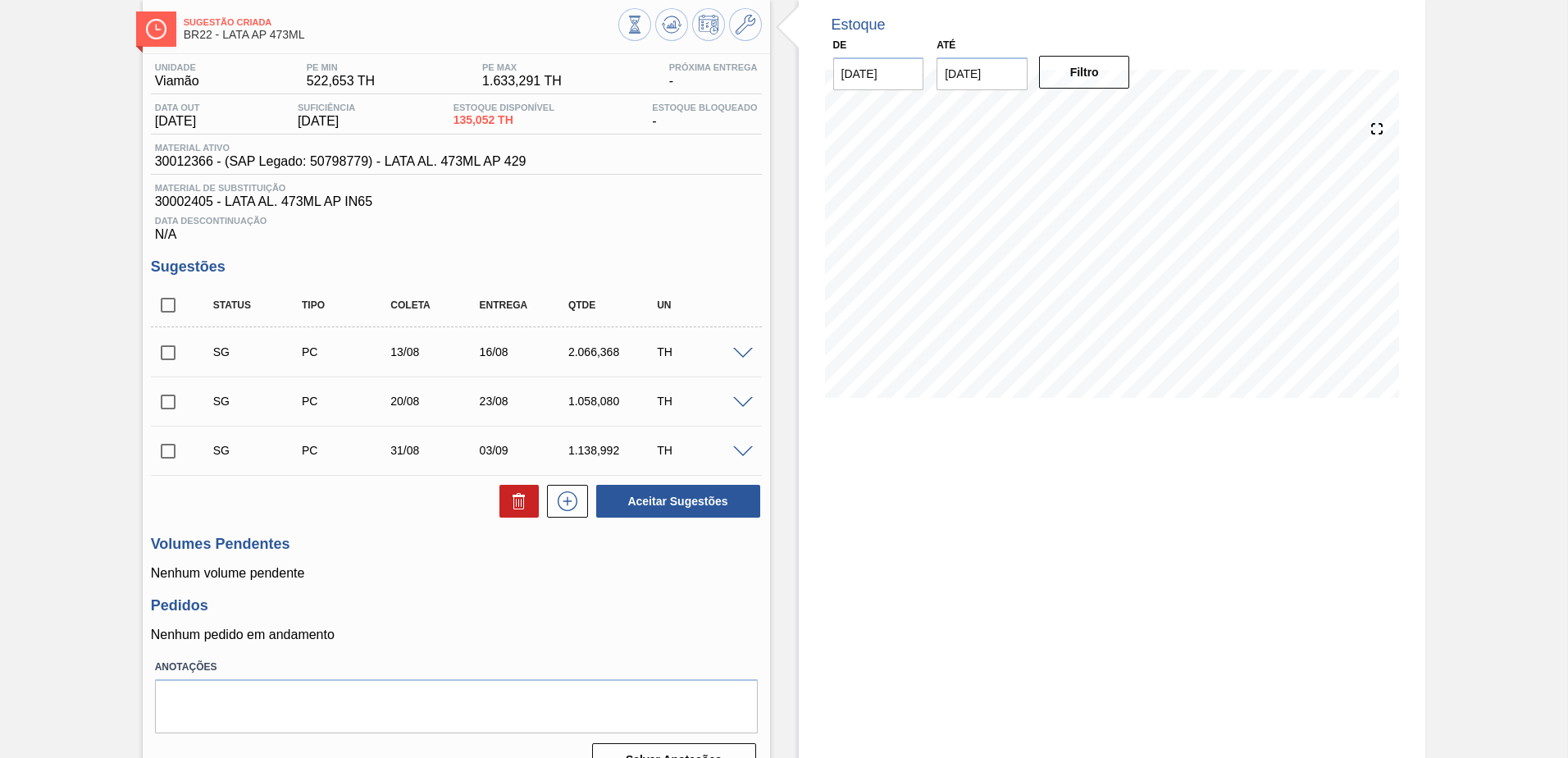
click at [740, 448] on span at bounding box center [743, 452] width 20 height 13
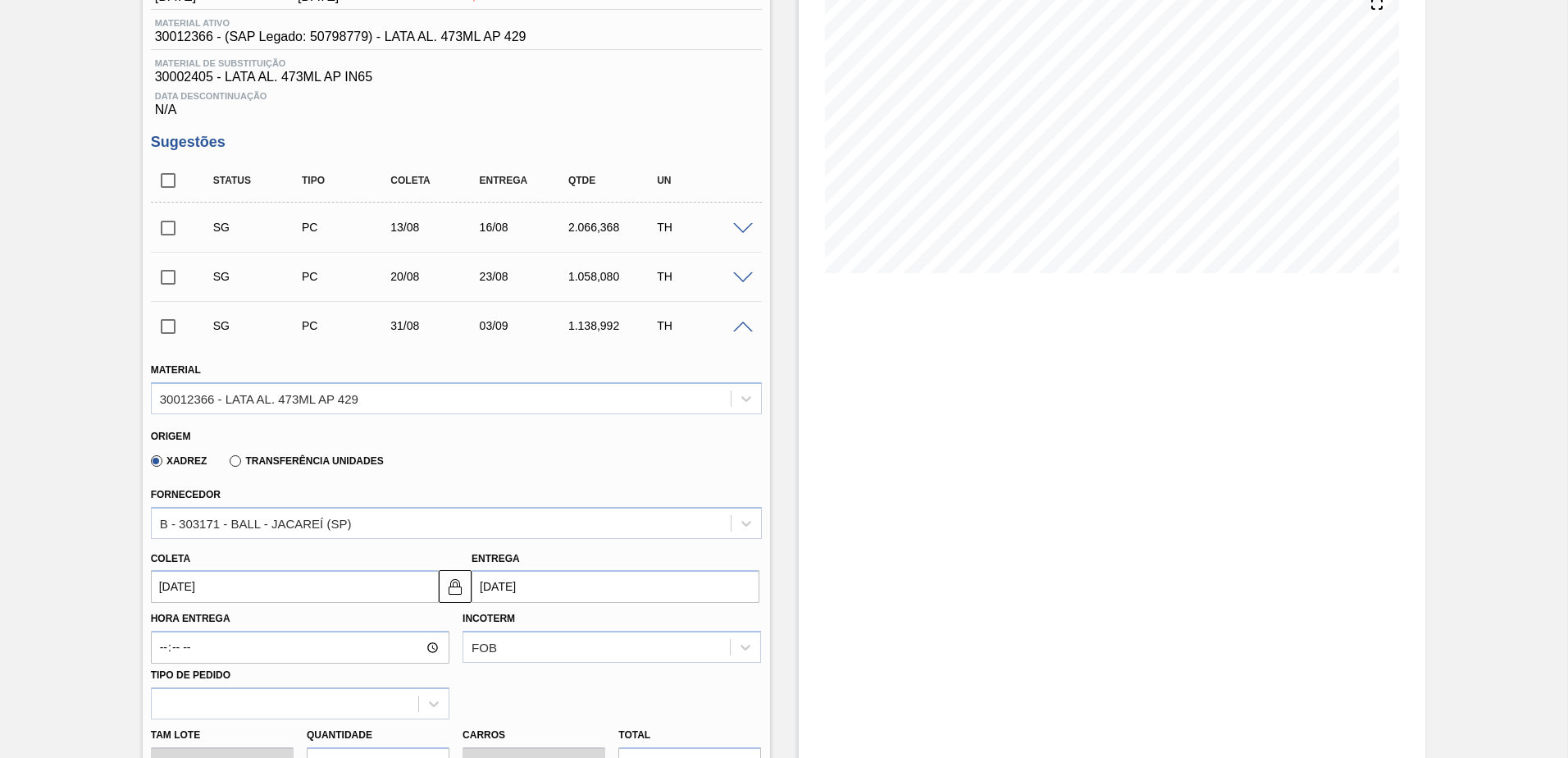
scroll to position [328, 0]
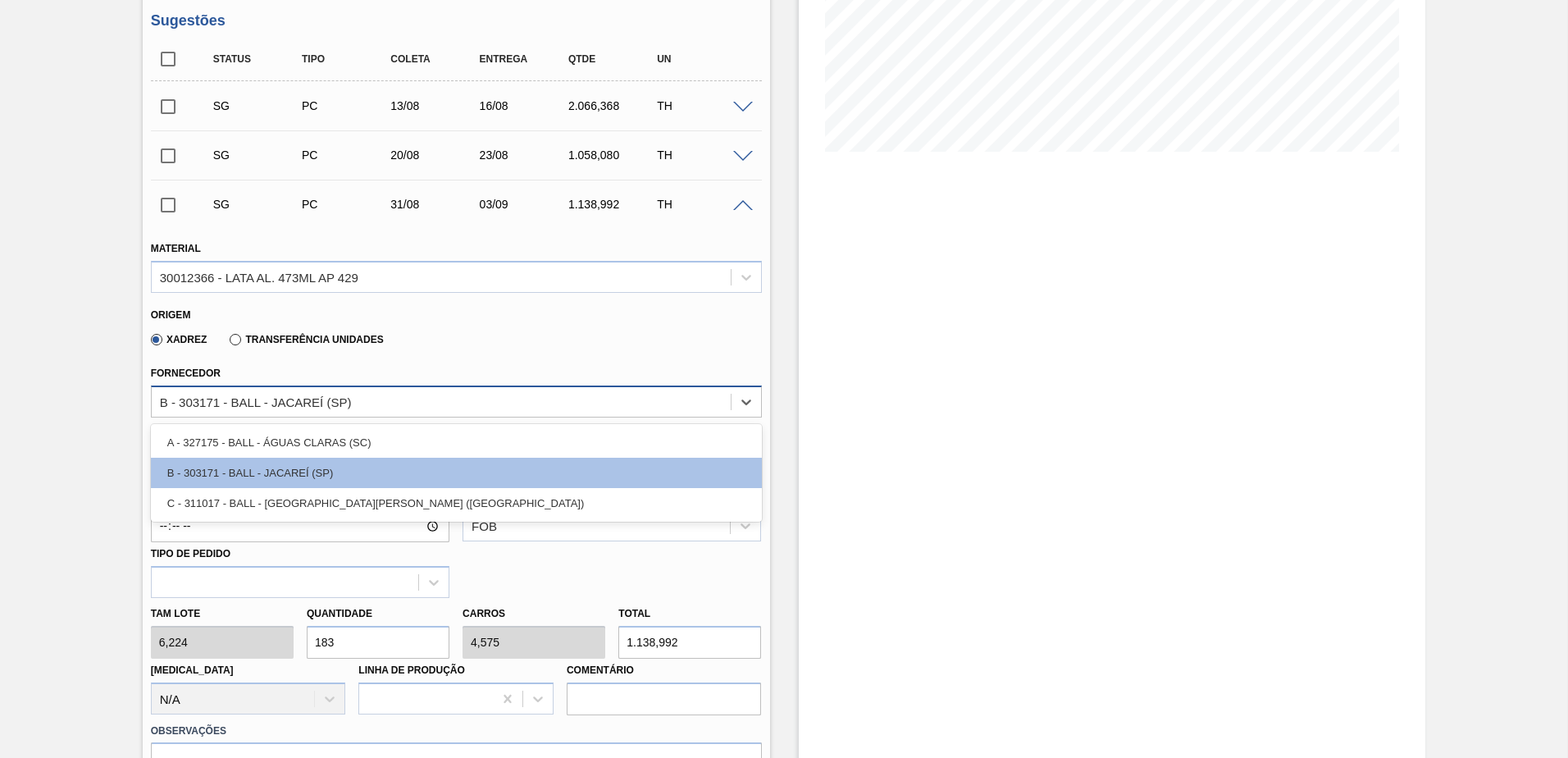
click at [411, 398] on div "B - 303171 - BALL - JACAREÍ (SP)" at bounding box center [441, 402] width 579 height 23
click at [741, 399] on icon at bounding box center [746, 402] width 17 height 17
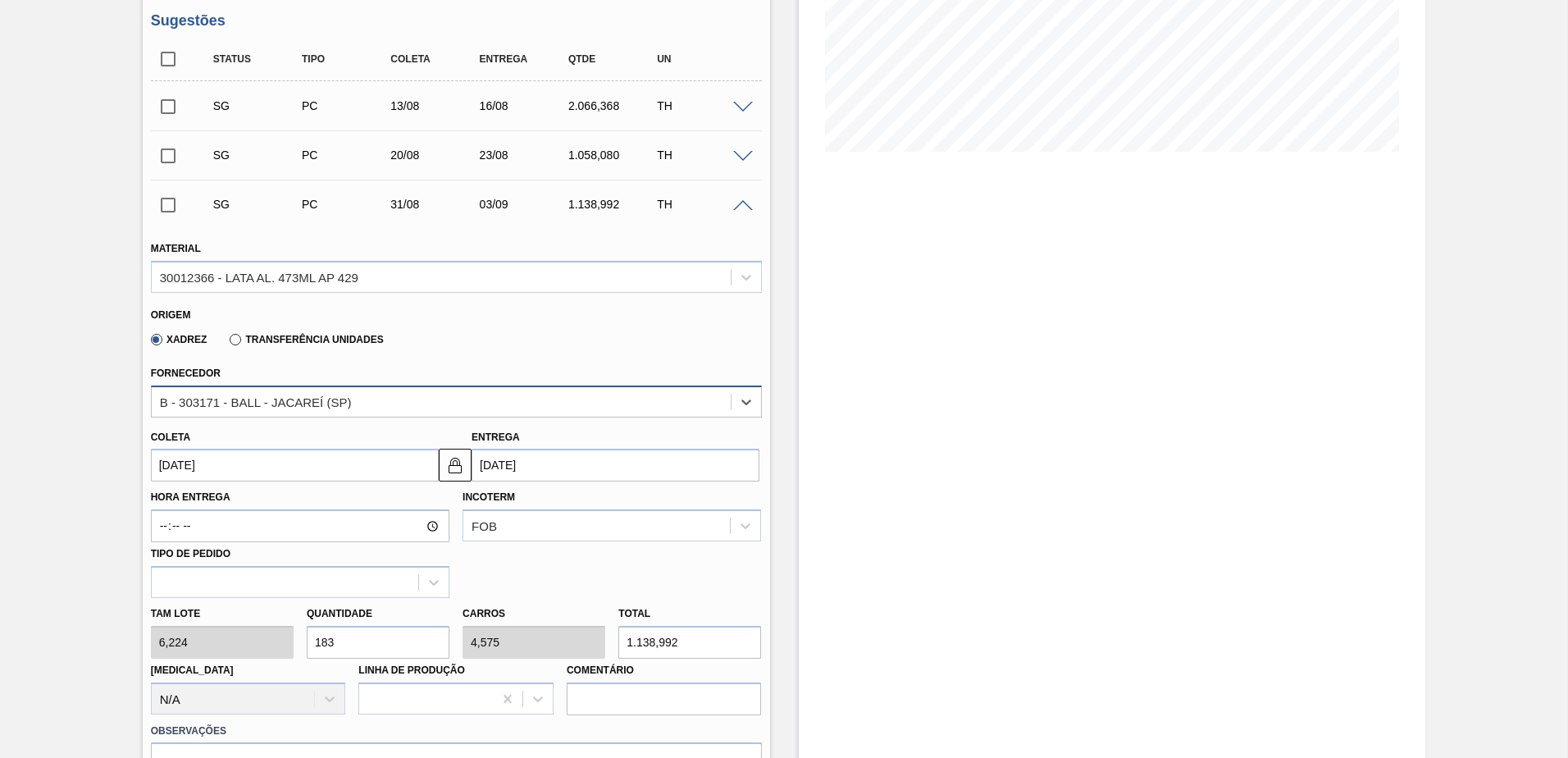
drag, startPoint x: 730, startPoint y: 397, endPoint x: 689, endPoint y: 401, distance: 41.2
click at [728, 397] on div "B - 303171 - BALL - JACAREÍ (SP)" at bounding box center [457, 402] width 611 height 32
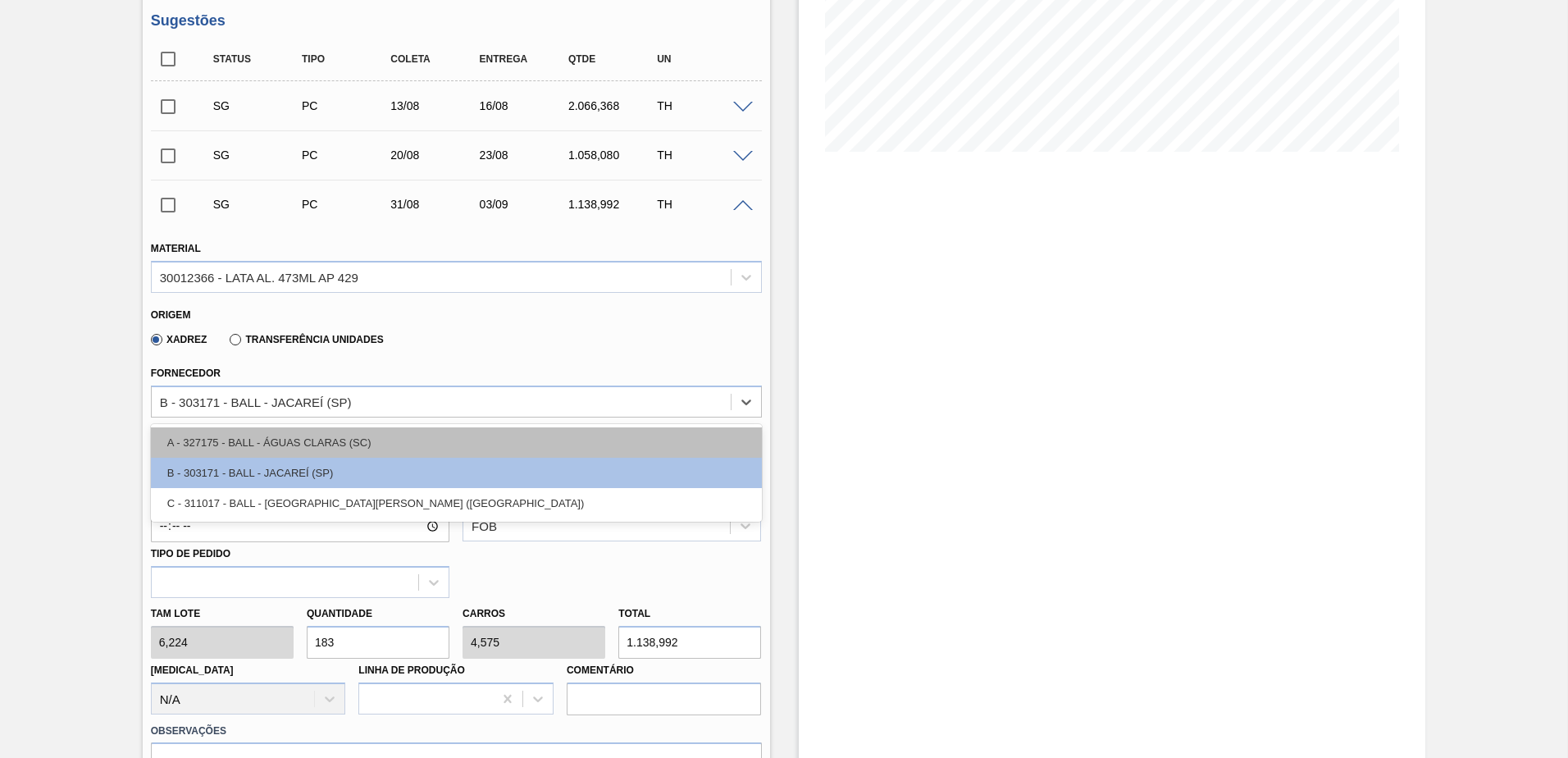
click at [368, 447] on div "A - 327175 - BALL - ÁGUAS CLARAS (SC)" at bounding box center [457, 442] width 611 height 30
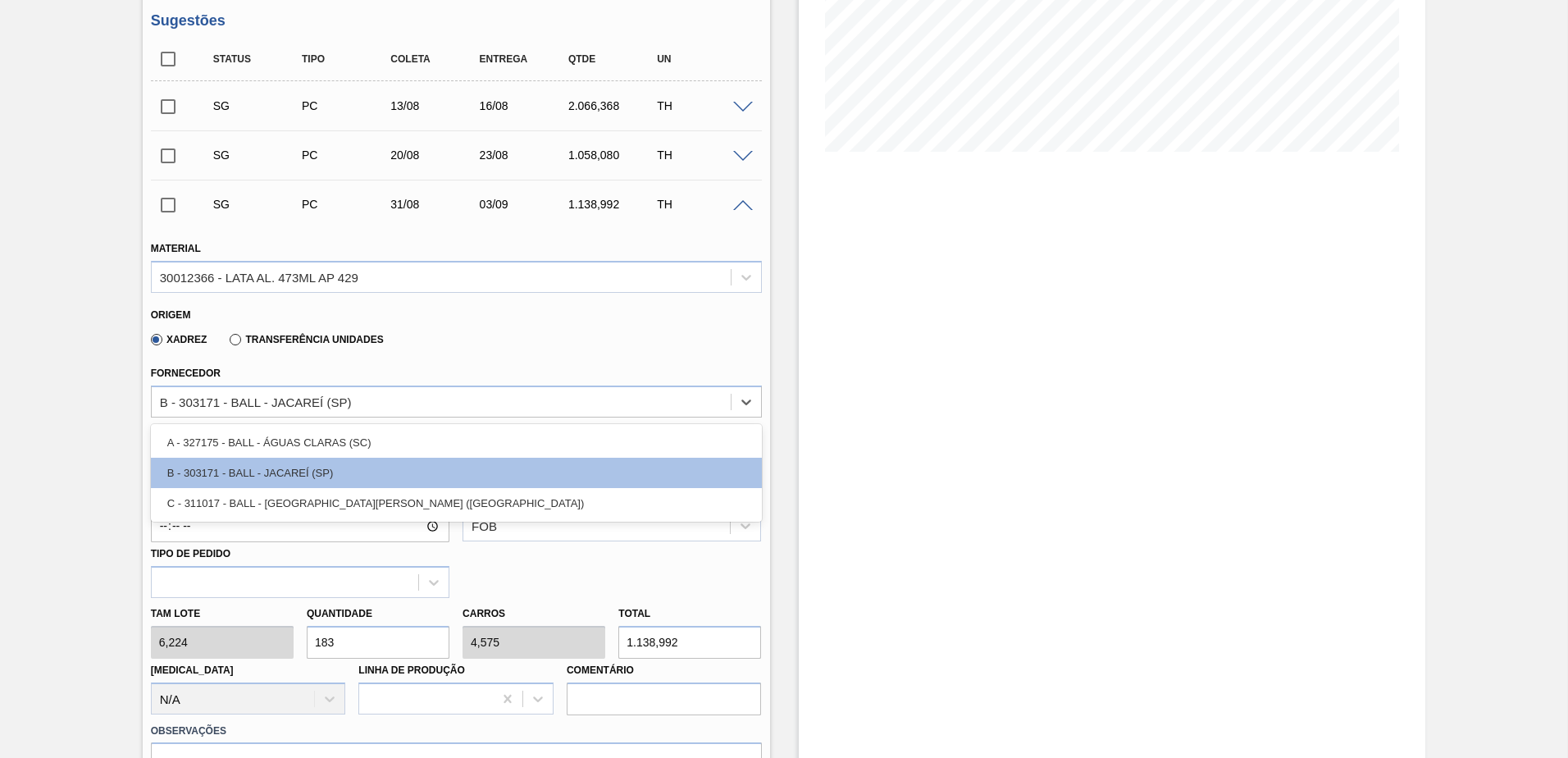
type input "31/08/2025"
type input "7,32"
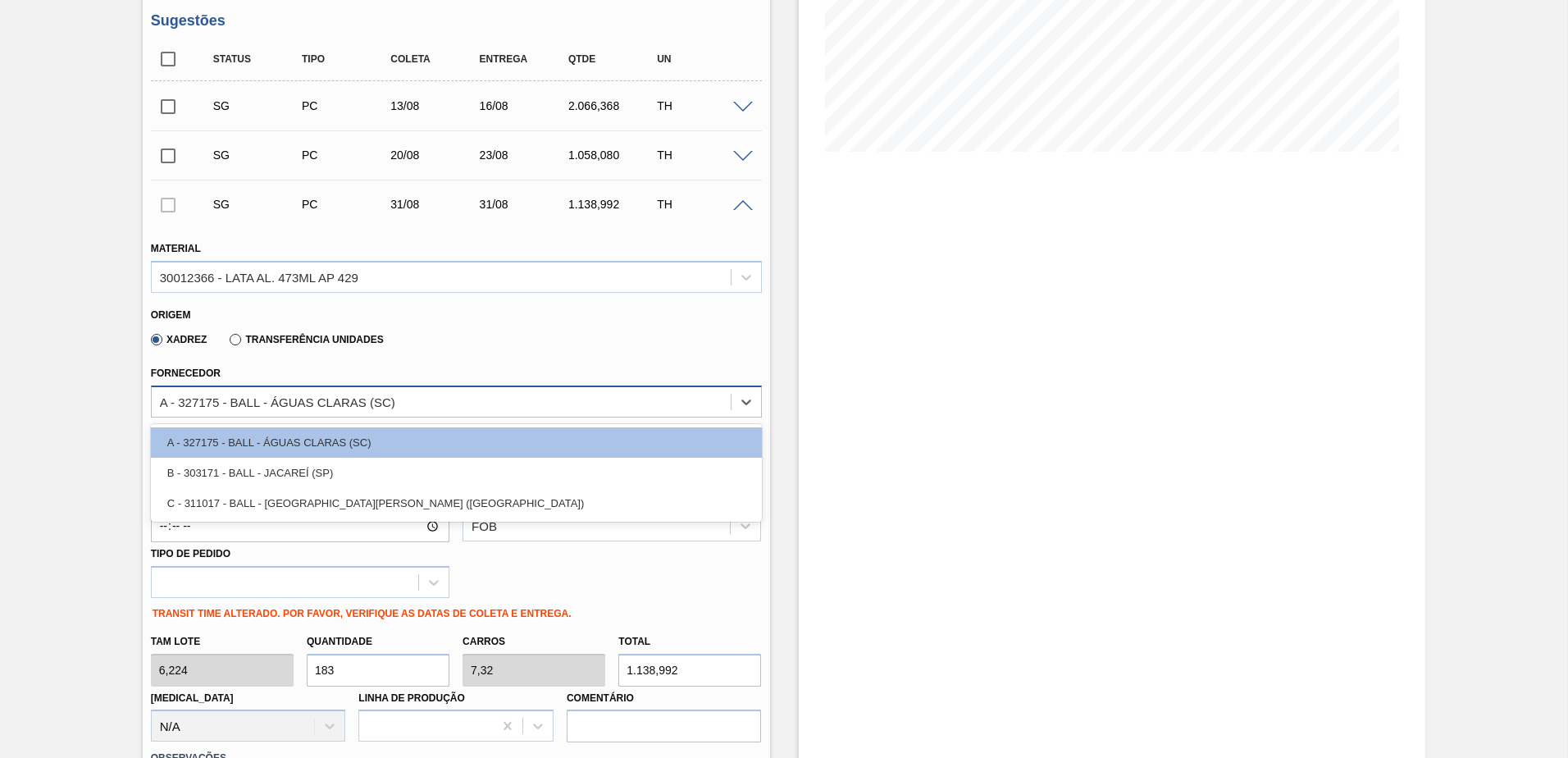
click at [688, 403] on div "A - 327175 - BALL - ÁGUAS CLARAS (SC)" at bounding box center [441, 402] width 579 height 23
